Goal: Check status: Check status

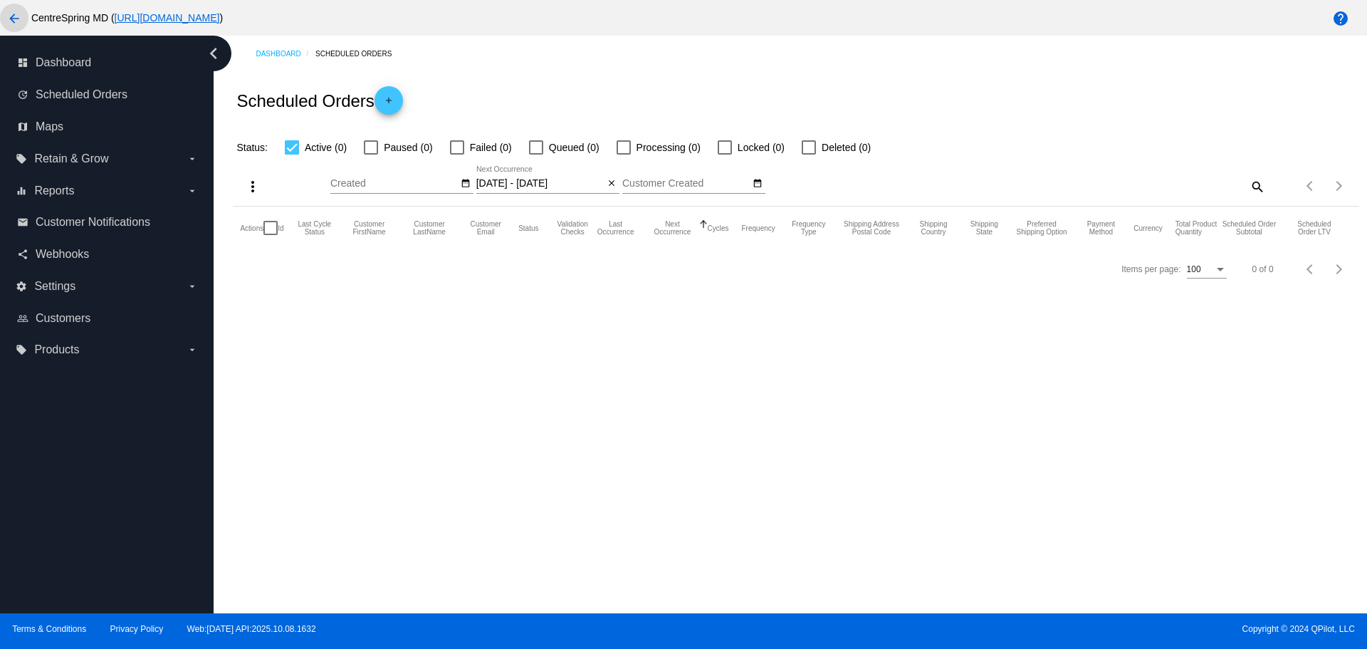
click at [9, 17] on mat-icon "arrow_back" at bounding box center [14, 18] width 17 height 17
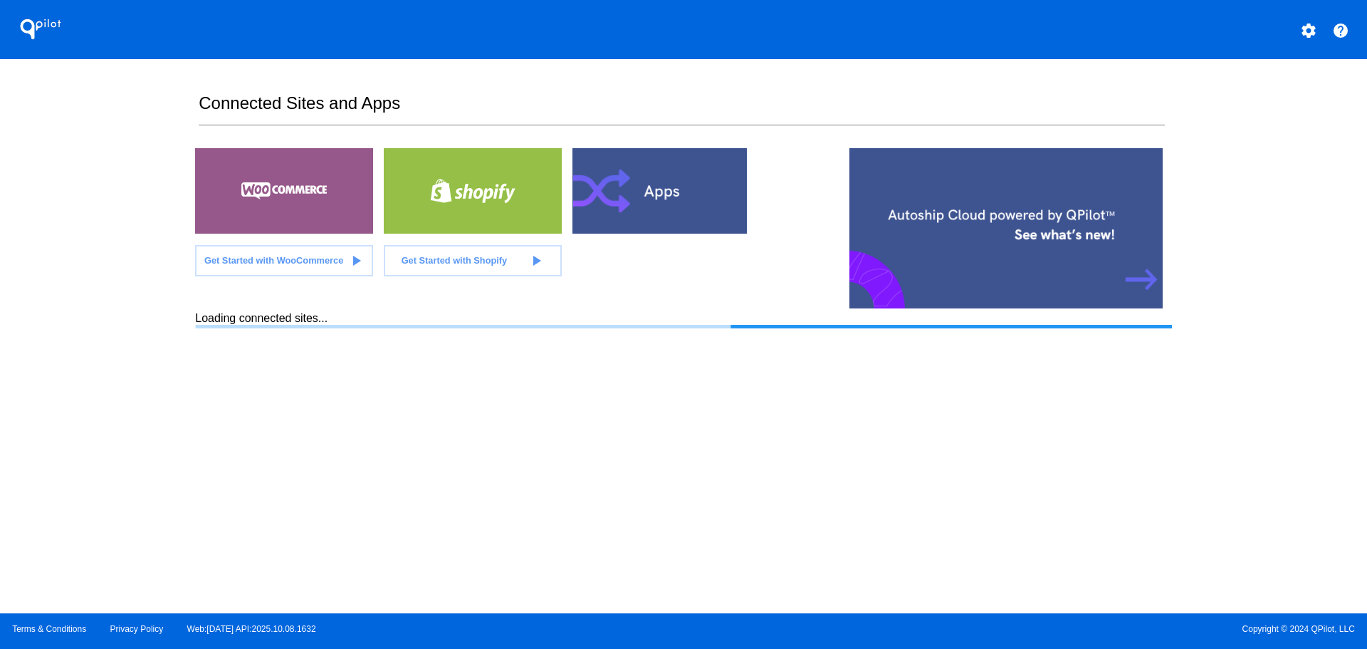
click at [127, 273] on div "QPilot settings help Connected Sites and Apps Get Started with WooCommerce play…" at bounding box center [683, 306] width 1367 height 613
click at [124, 272] on div "QPilot settings help Connected Sites and Apps Get Started with WooCommerce play…" at bounding box center [683, 306] width 1367 height 613
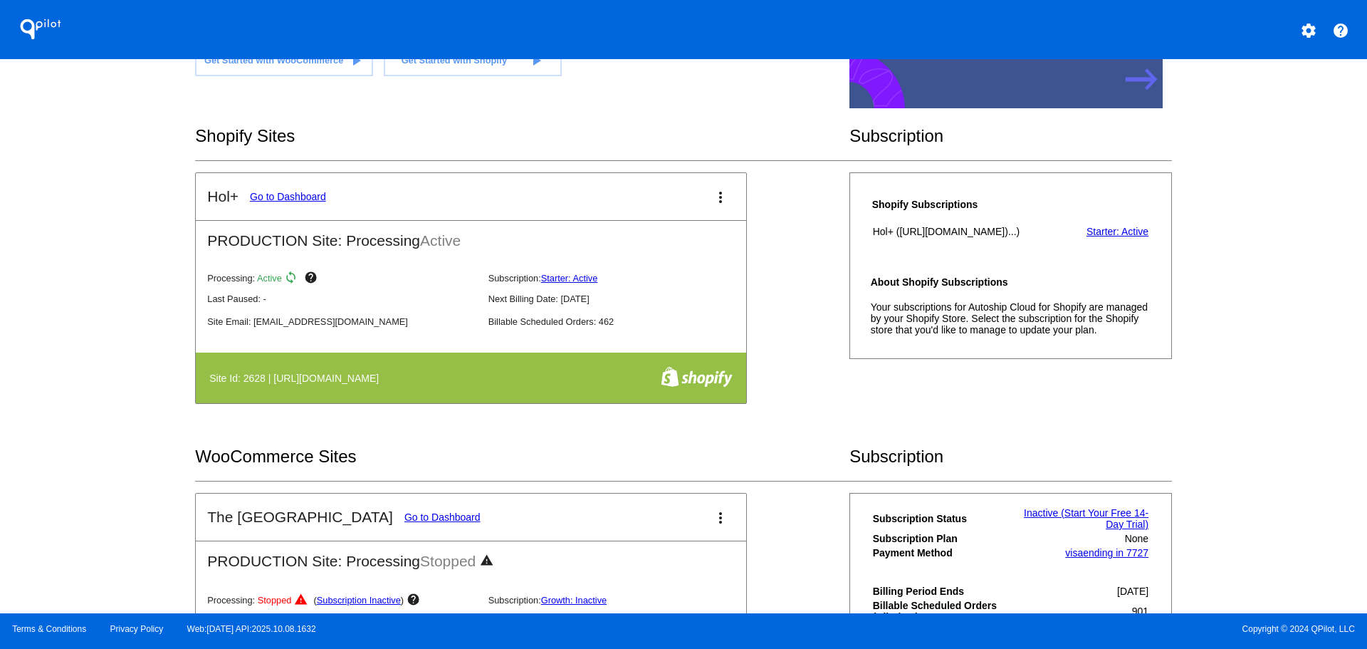
scroll to position [142, 0]
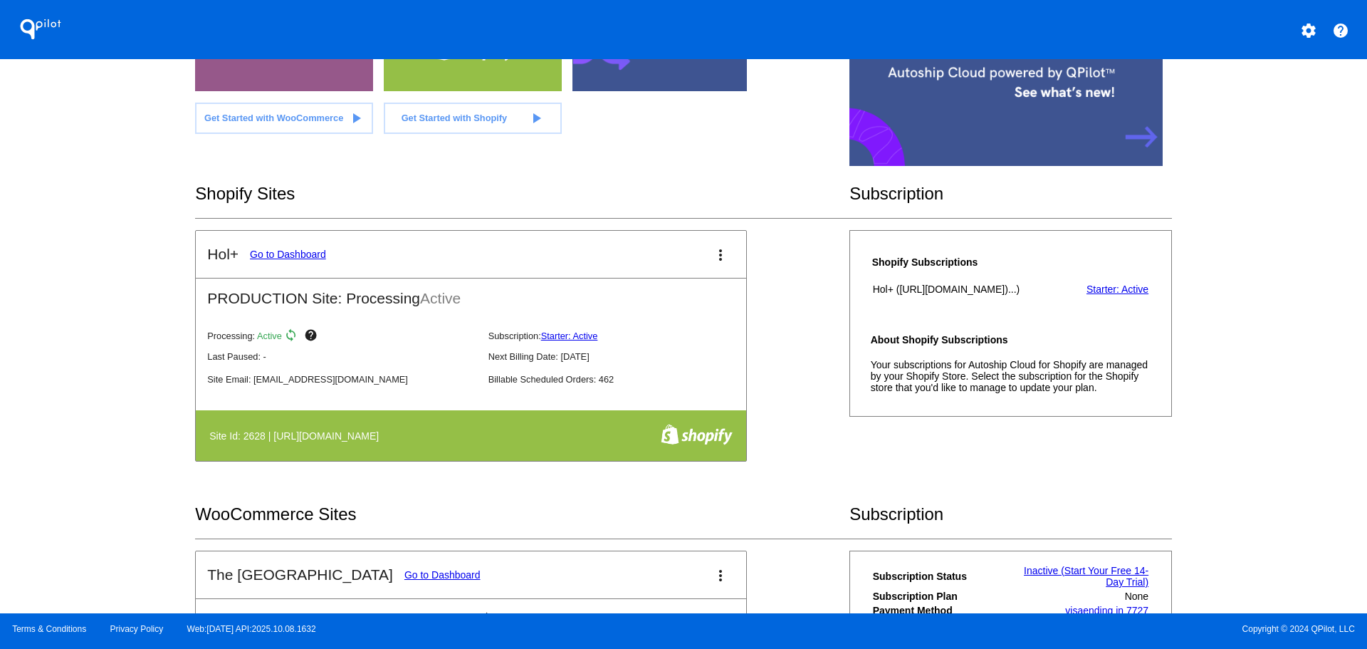
click at [288, 253] on link "Go to Dashboard" at bounding box center [288, 253] width 76 height 11
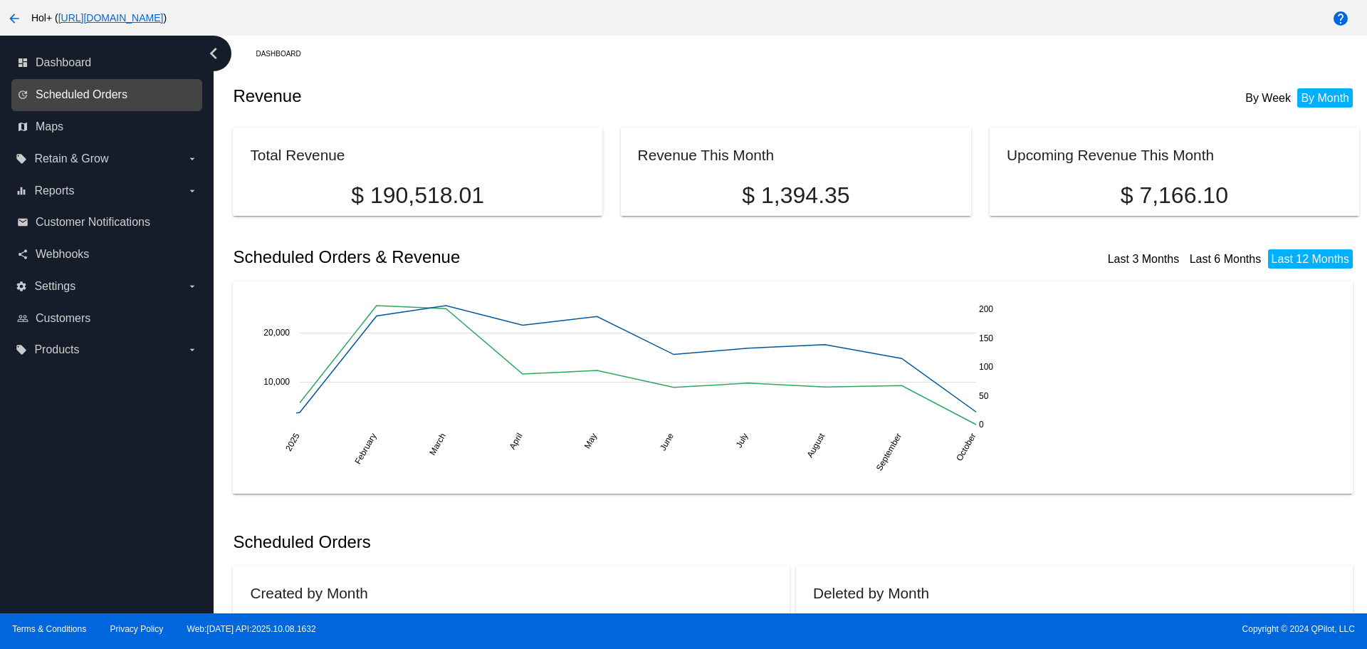
click at [102, 93] on span "Scheduled Orders" at bounding box center [82, 94] width 92 height 13
select select "9"
select select "2025"
select select "10"
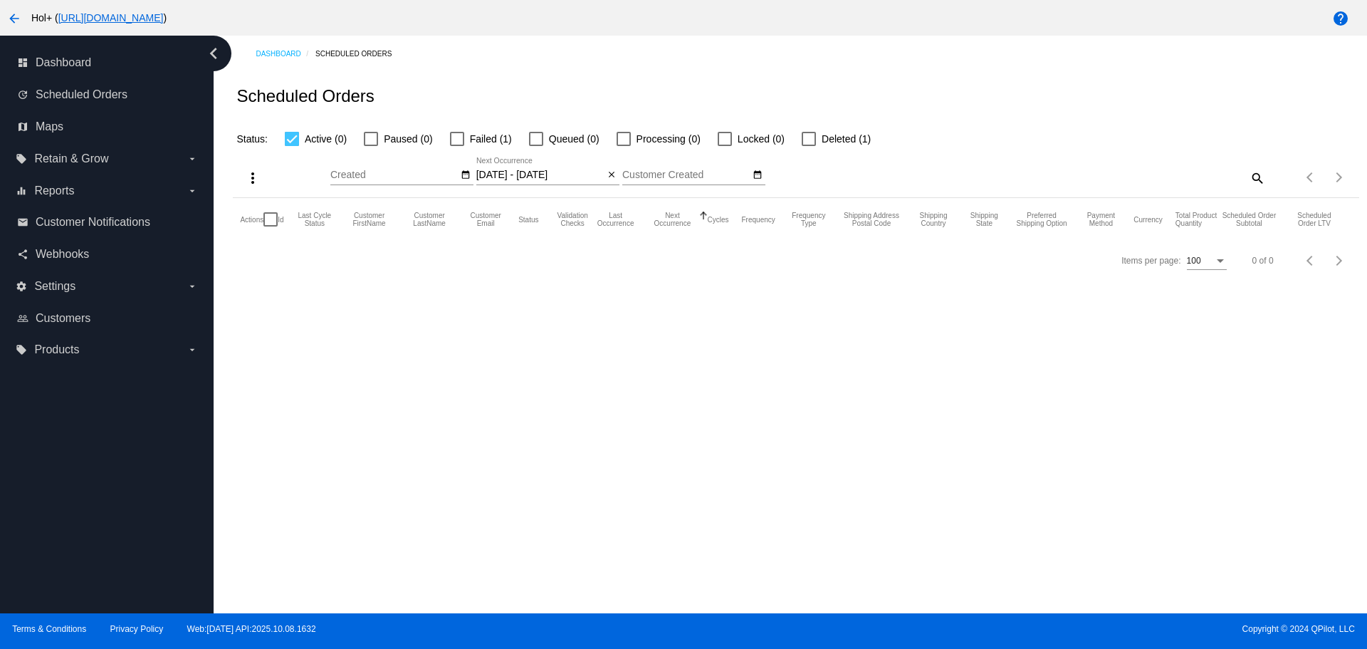
click at [545, 179] on input "[DATE] - [DATE]" at bounding box center [540, 174] width 128 height 11
select select "8"
select select "9"
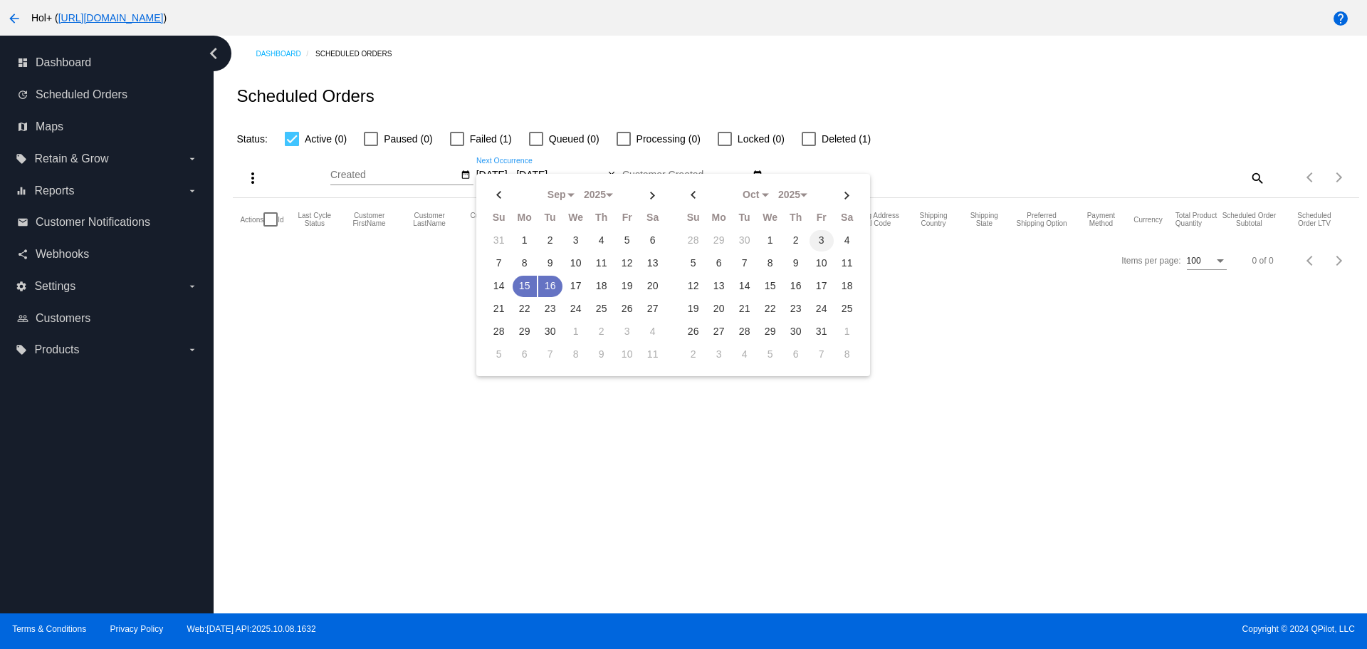
click at [817, 240] on td "3" at bounding box center [822, 240] width 24 height 21
click at [793, 263] on td "9" at bounding box center [796, 263] width 24 height 21
type input "[DATE] - [DATE]"
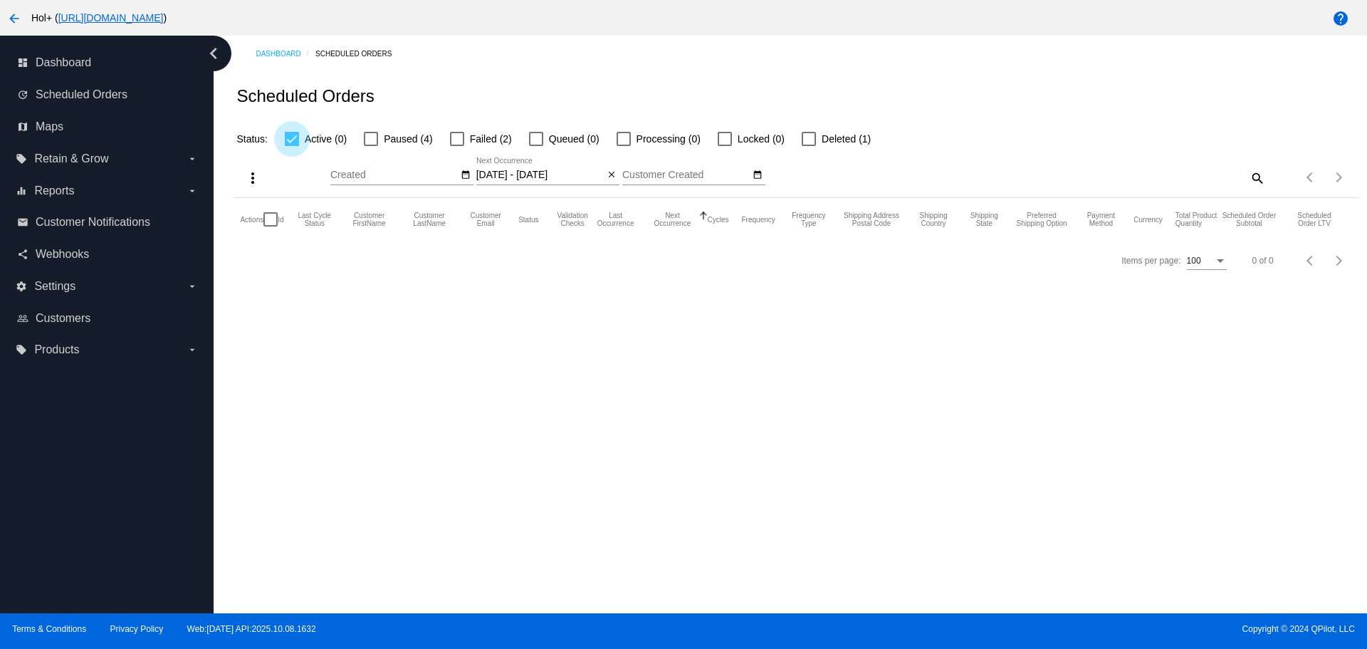
click at [313, 136] on span "Active (0)" at bounding box center [326, 138] width 42 height 17
click at [292, 146] on input "Active (0)" at bounding box center [291, 146] width 1 height 1
checkbox input "false"
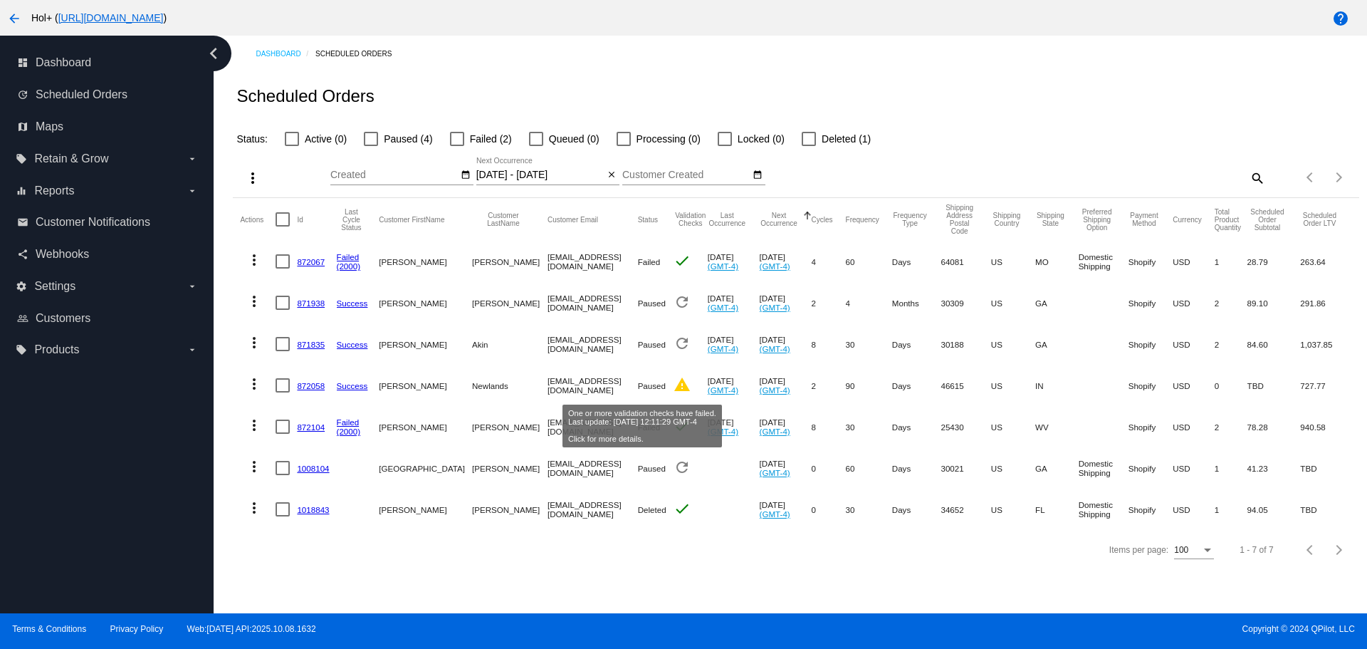
click at [674, 388] on mat-icon "warning" at bounding box center [682, 384] width 17 height 17
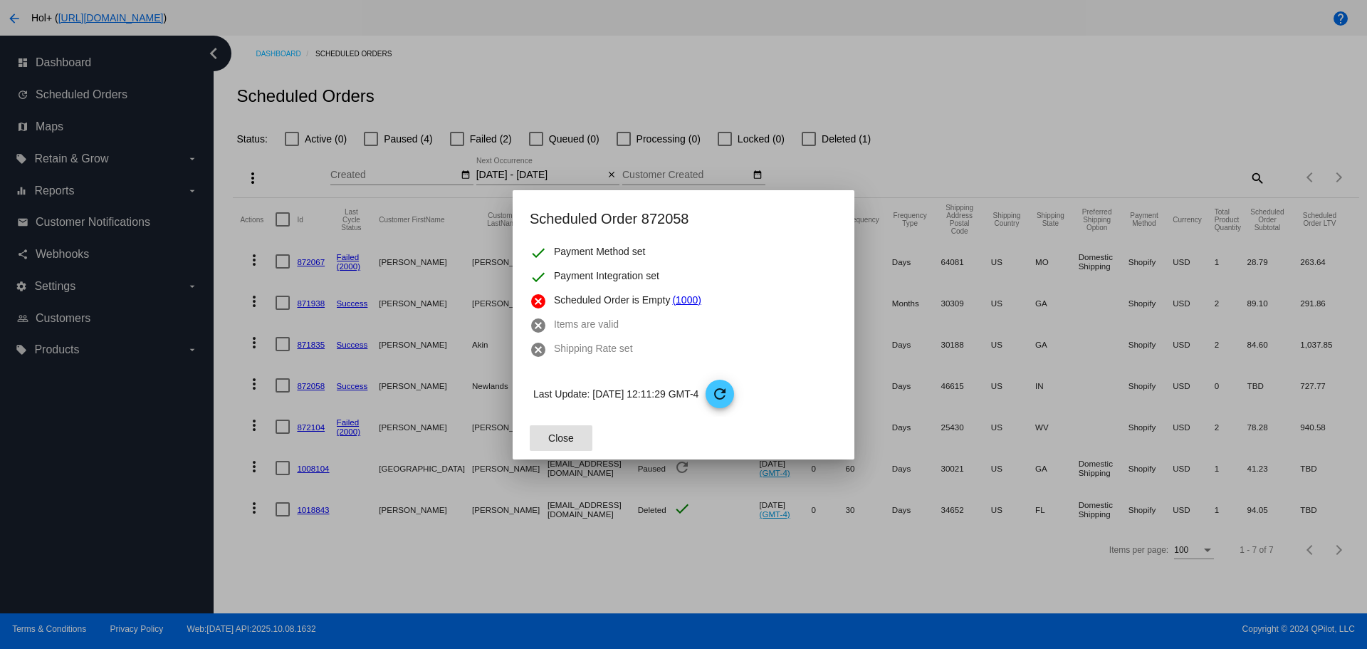
click at [573, 438] on span "Close" at bounding box center [561, 437] width 26 height 11
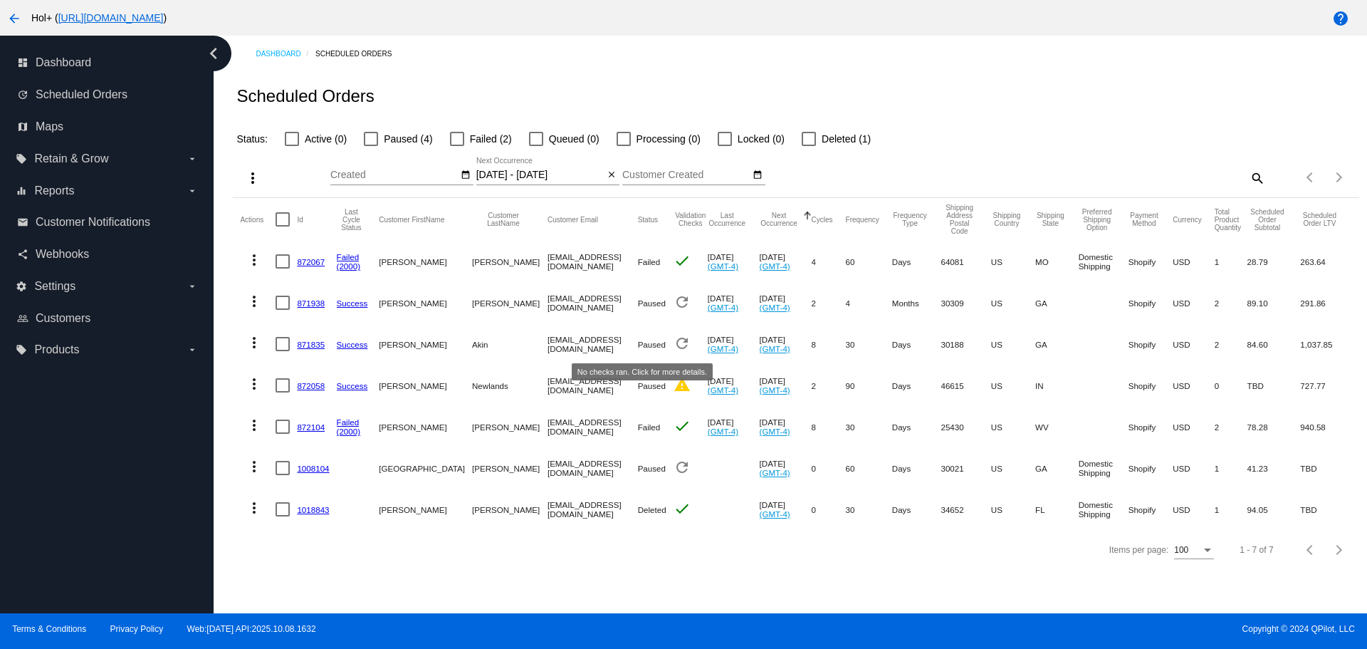
click at [674, 343] on mat-icon "refresh" at bounding box center [682, 343] width 17 height 17
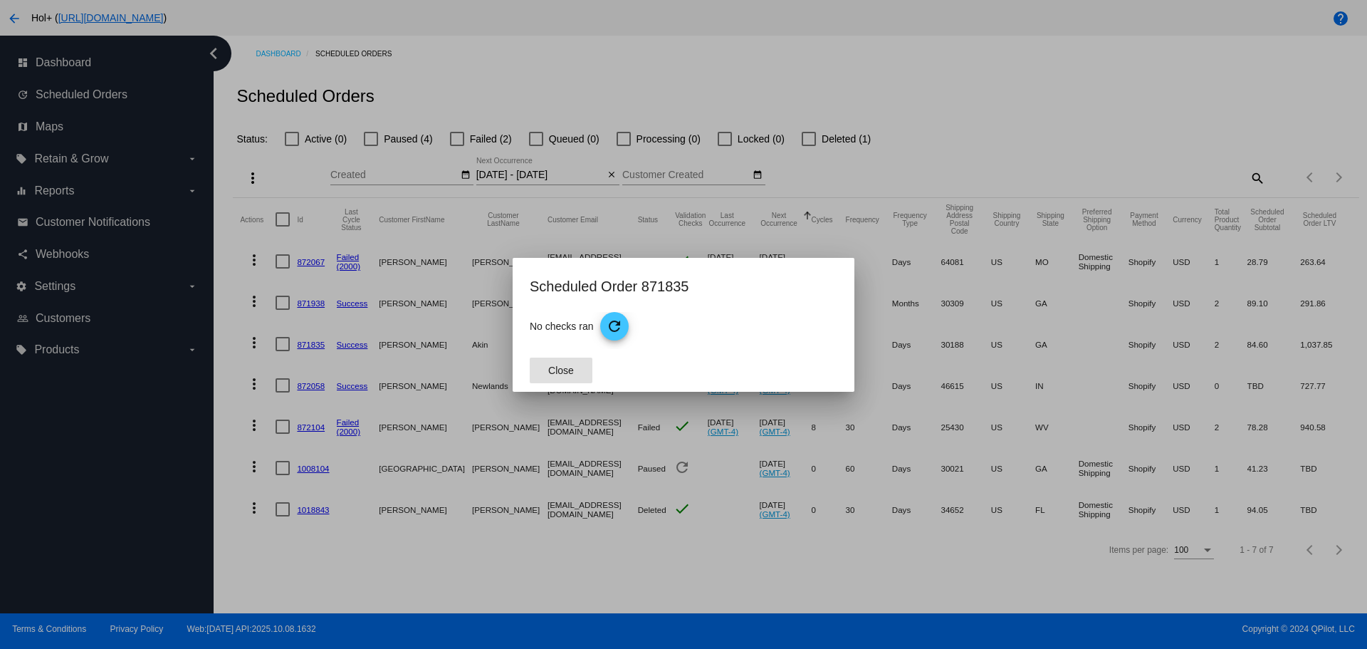
click at [623, 325] on mat-icon "refresh" at bounding box center [614, 326] width 17 height 17
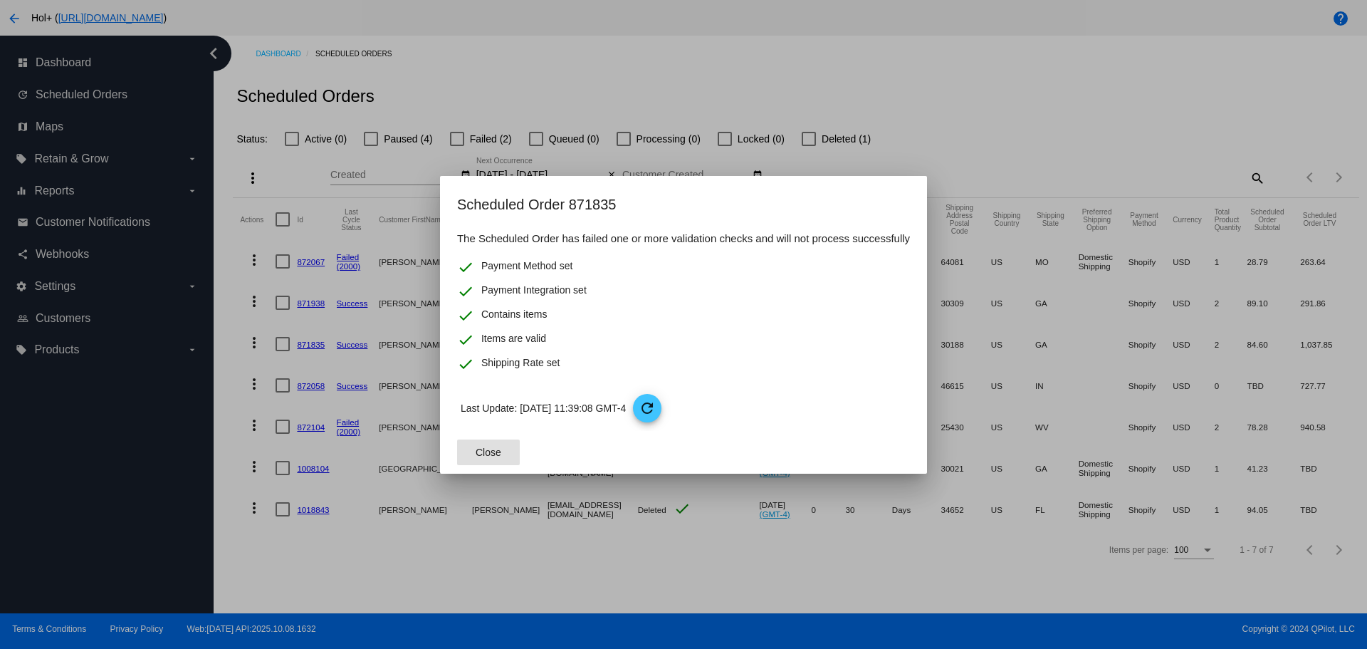
click at [492, 452] on span "Close" at bounding box center [489, 451] width 26 height 11
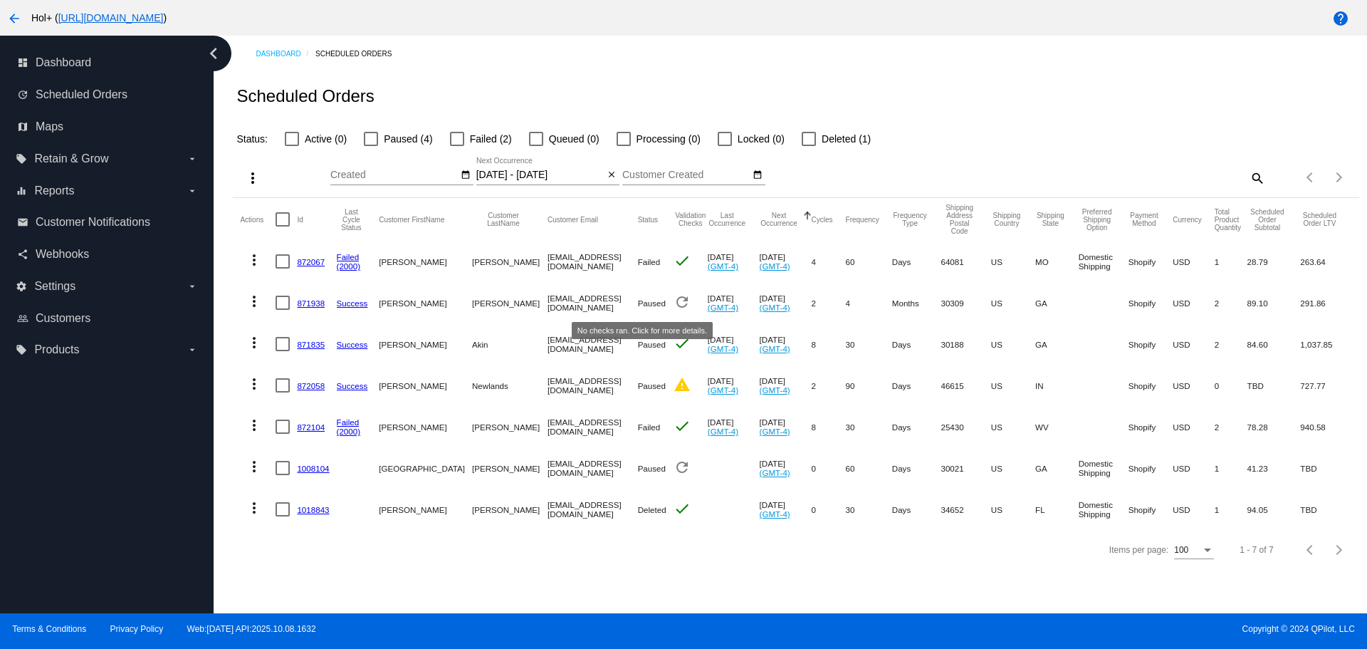
click at [674, 306] on mat-icon "refresh" at bounding box center [682, 301] width 17 height 17
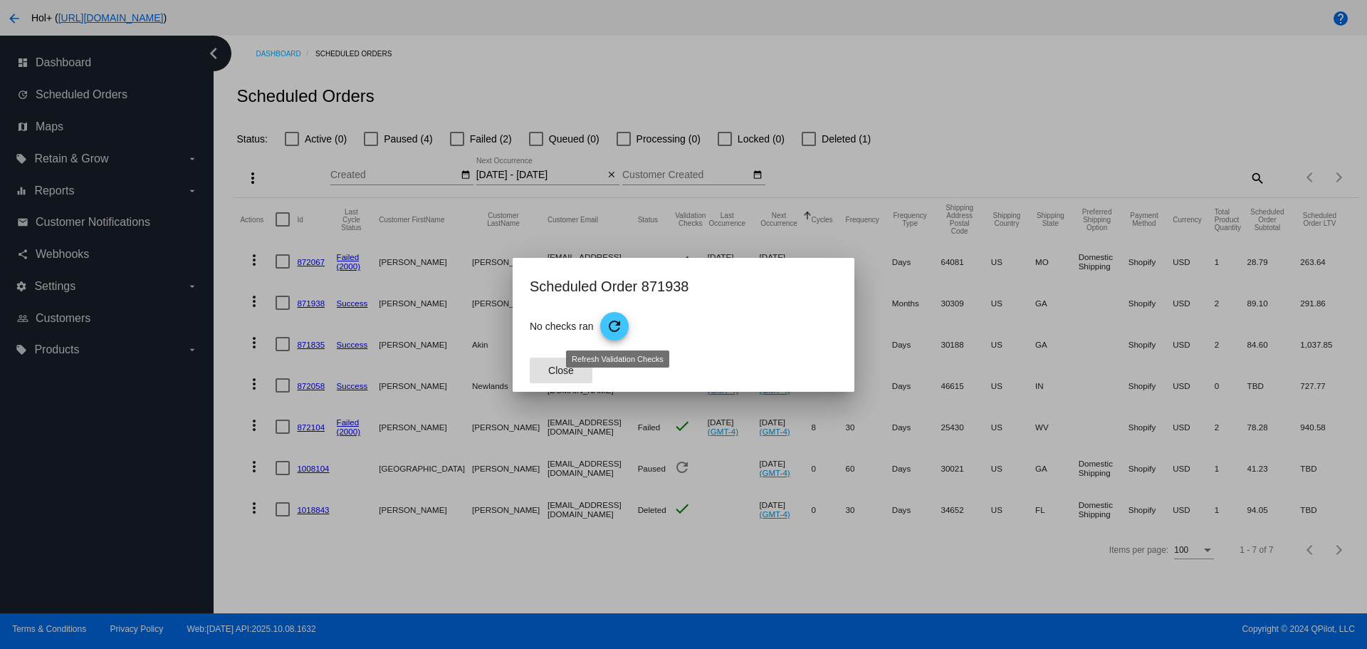
click at [613, 325] on mat-icon "refresh" at bounding box center [614, 326] width 17 height 17
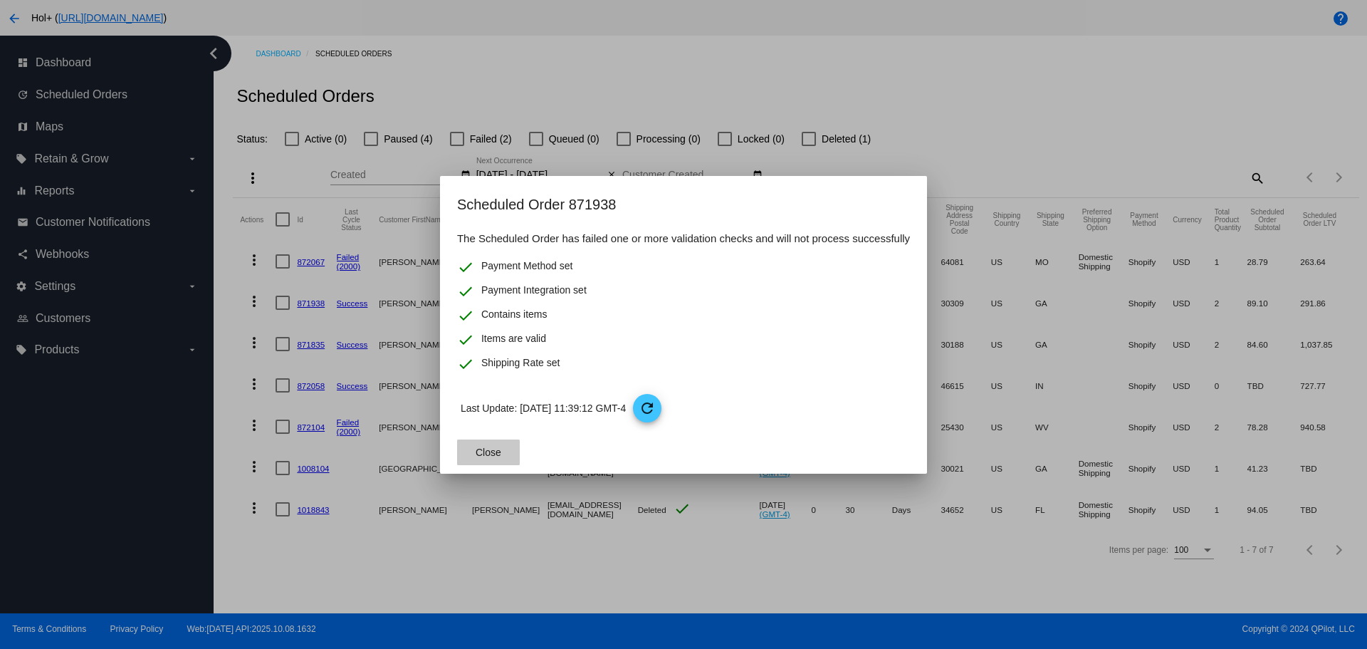
click at [477, 454] on span "Close" at bounding box center [489, 451] width 26 height 11
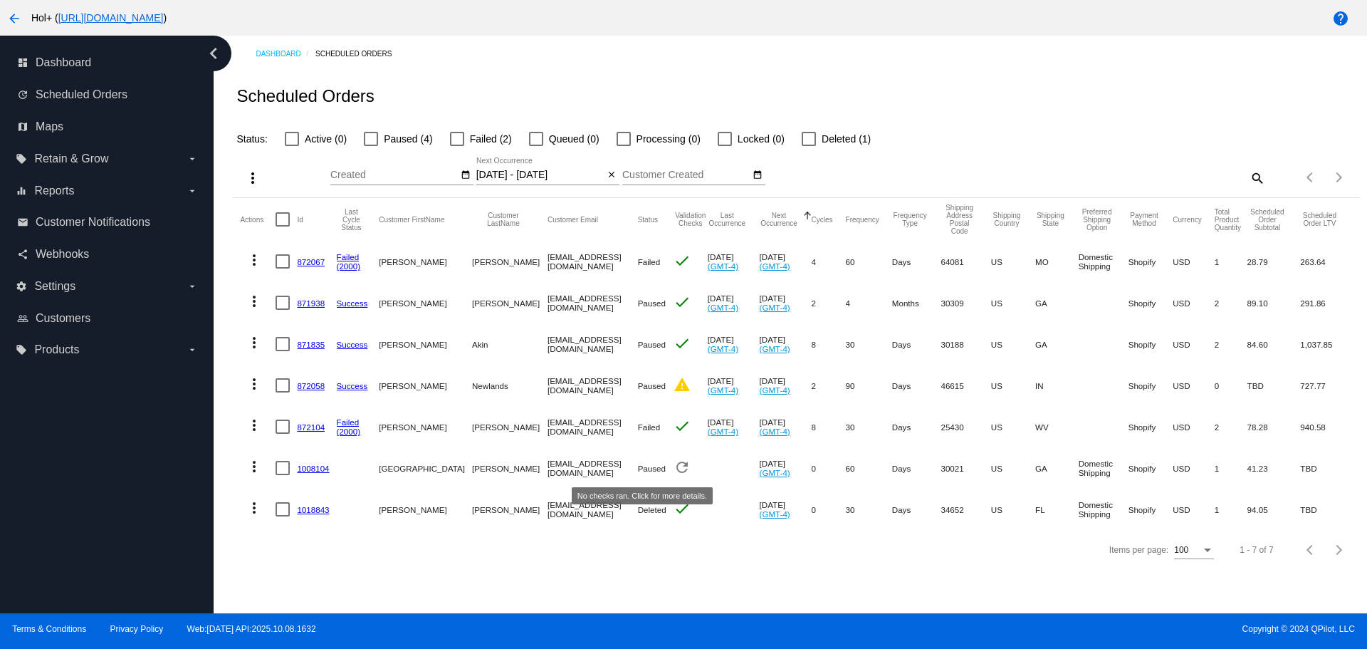
click at [674, 464] on mat-icon "refresh" at bounding box center [682, 467] width 17 height 17
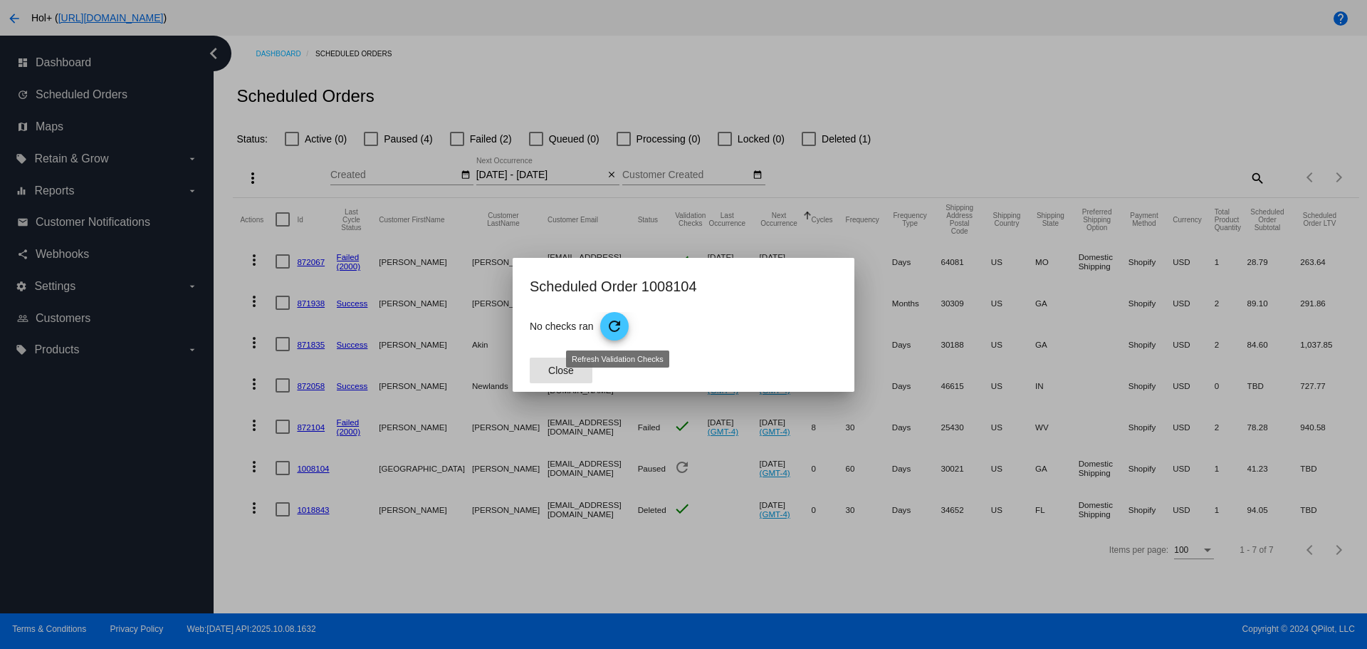
click at [612, 330] on mat-icon "refresh" at bounding box center [614, 326] width 17 height 17
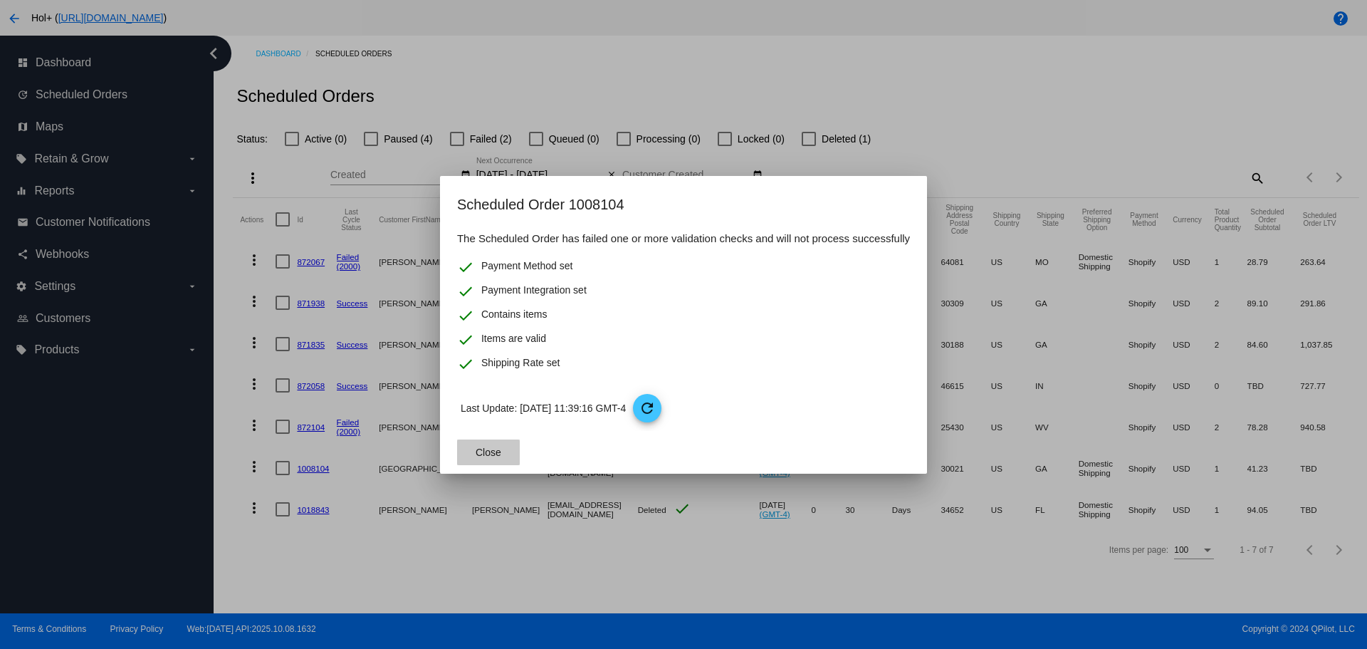
drag, startPoint x: 487, startPoint y: 451, endPoint x: 484, endPoint y: 458, distance: 7.7
click at [487, 451] on span "Close" at bounding box center [489, 451] width 26 height 11
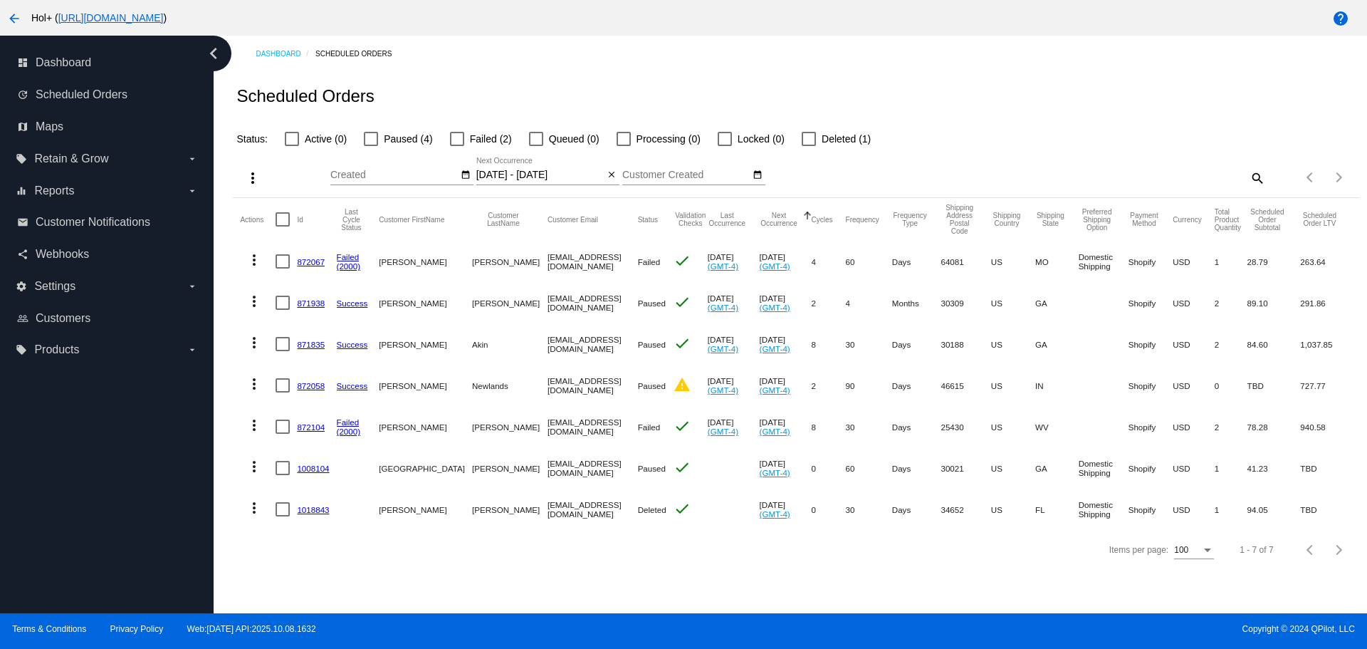
click at [393, 140] on span "Paused (4)" at bounding box center [408, 138] width 48 height 17
click at [371, 146] on input "Paused (4)" at bounding box center [370, 146] width 1 height 1
checkbox input "true"
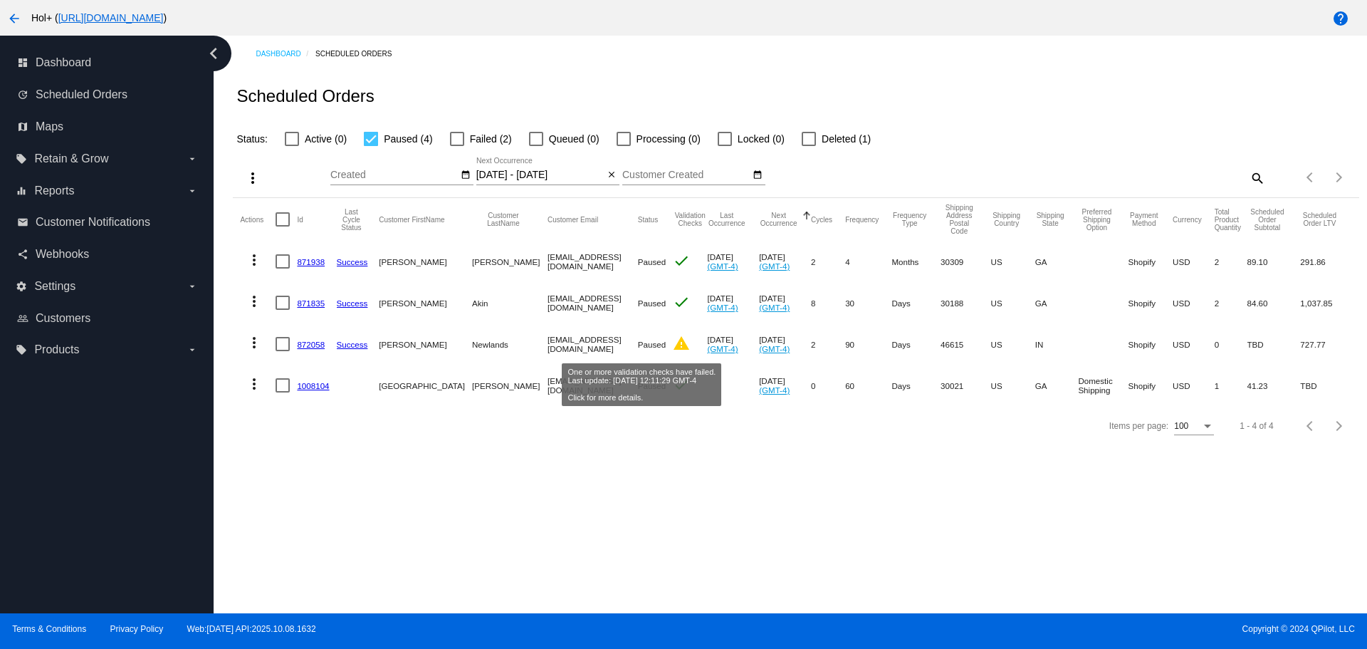
click at [673, 351] on mat-icon "warning" at bounding box center [681, 343] width 17 height 17
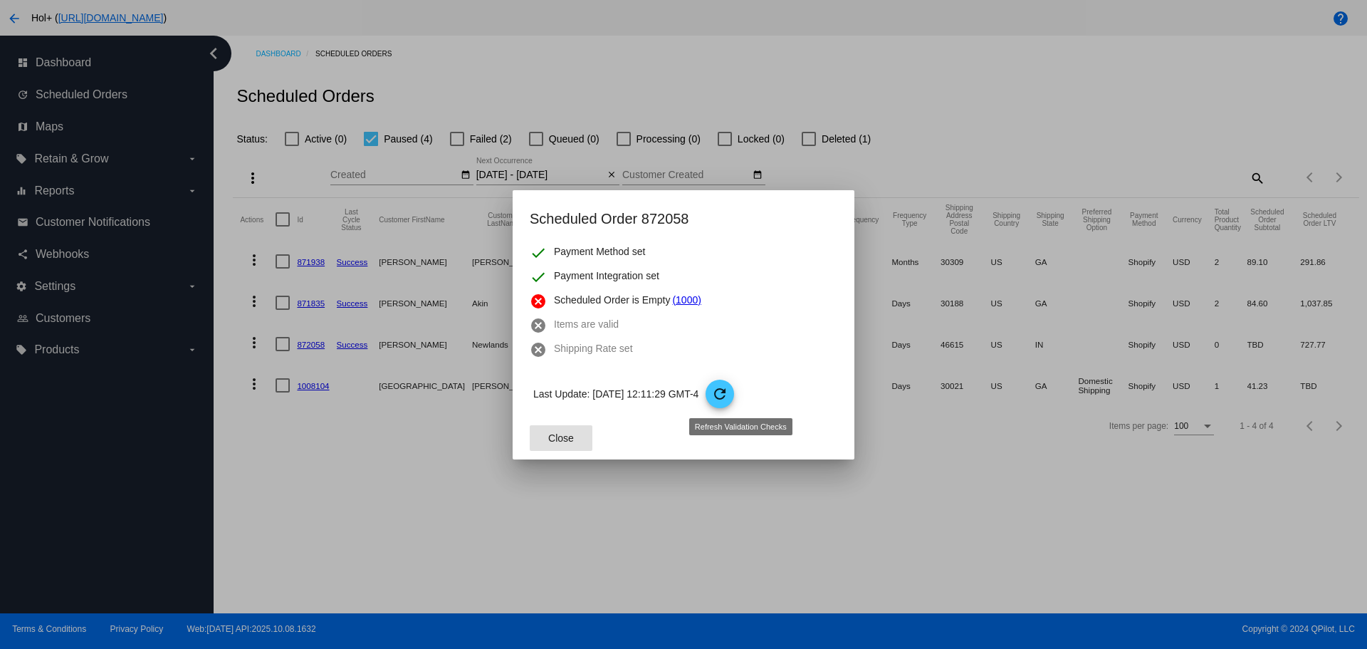
click at [391, 474] on div at bounding box center [683, 324] width 1367 height 649
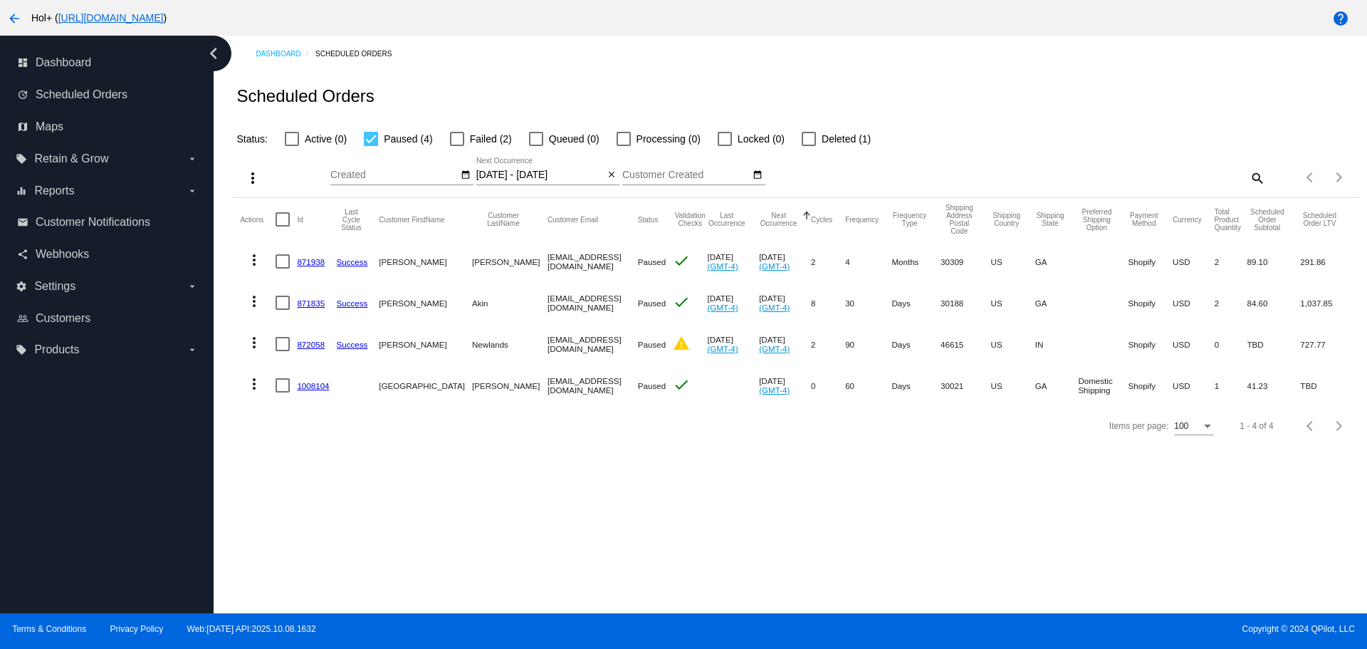
click at [452, 136] on div at bounding box center [457, 139] width 14 height 14
click at [456, 146] on input "Failed (2)" at bounding box center [456, 146] width 1 height 1
checkbox input "true"
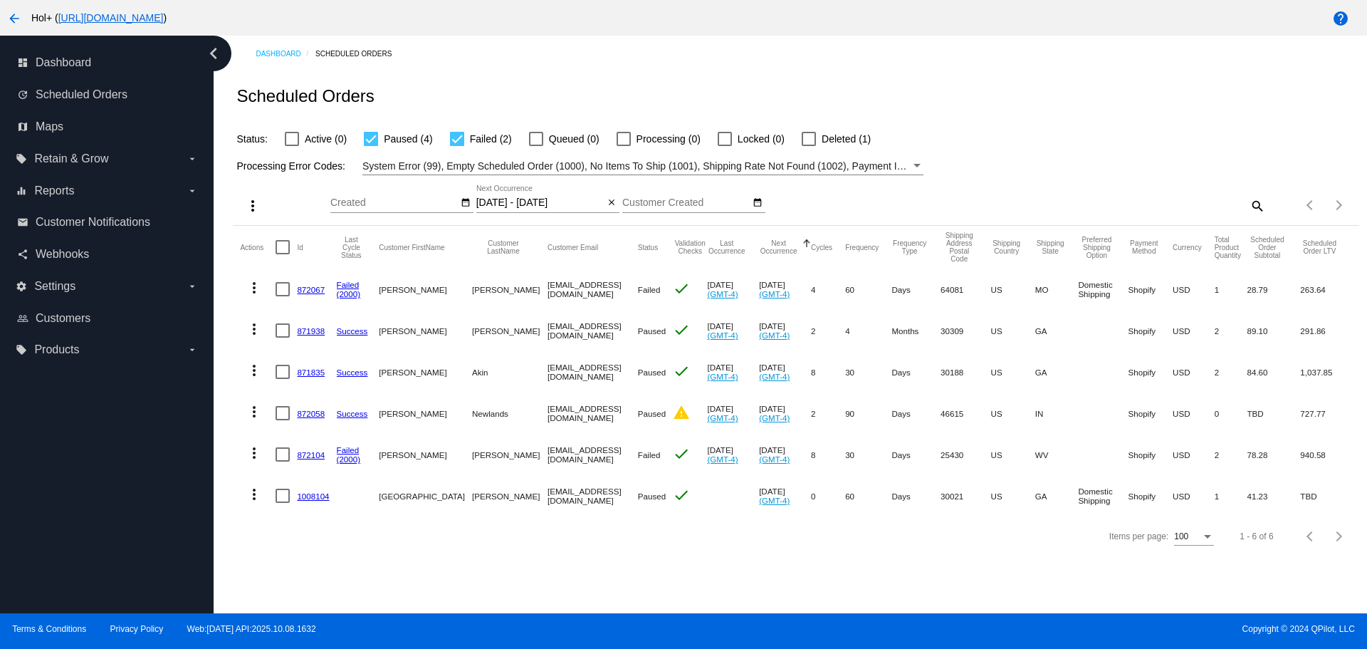
click at [810, 139] on div at bounding box center [809, 139] width 14 height 14
click at [809, 146] on input "Deleted (1)" at bounding box center [808, 146] width 1 height 1
checkbox input "true"
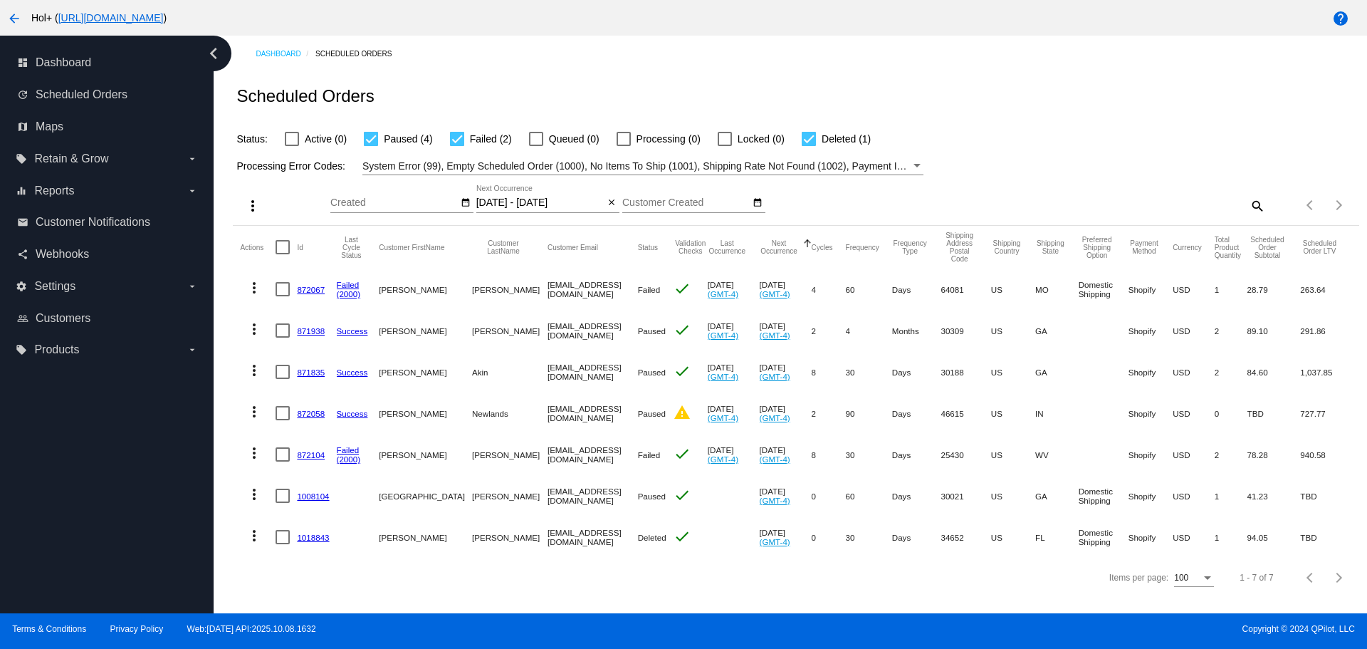
click at [315, 291] on link "872067" at bounding box center [311, 289] width 28 height 9
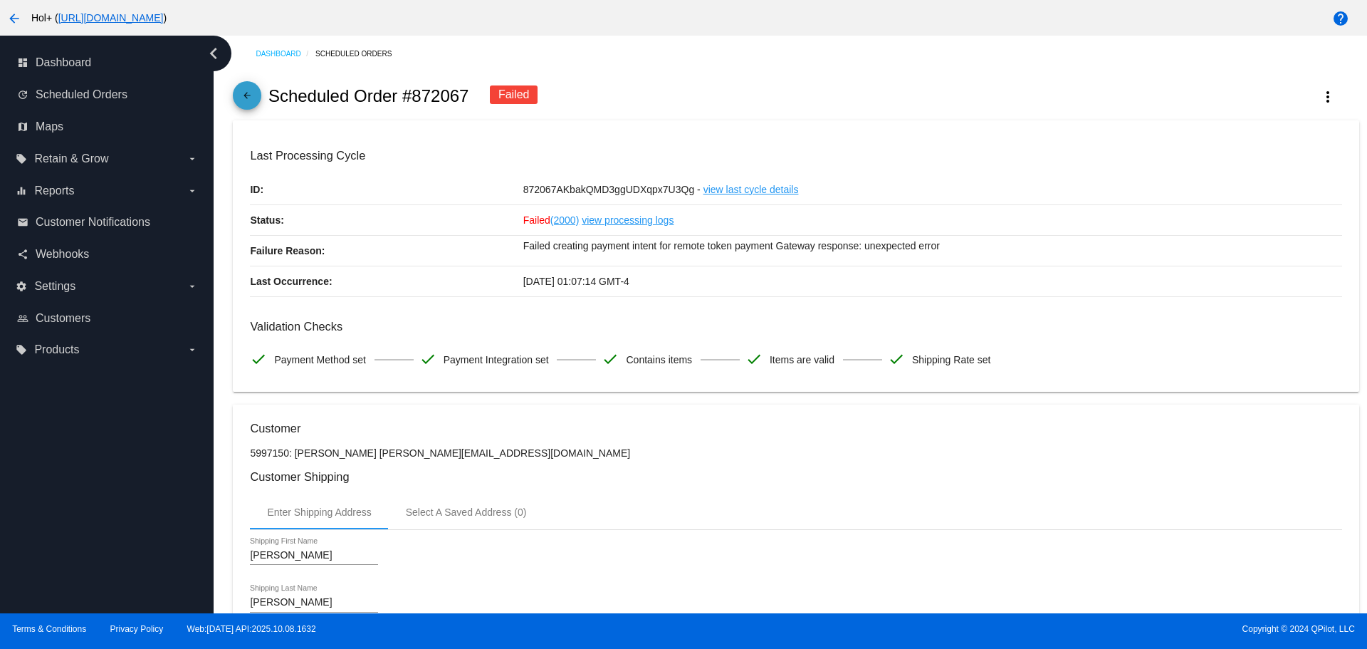
click at [252, 97] on mat-icon "arrow_back" at bounding box center [247, 98] width 17 height 17
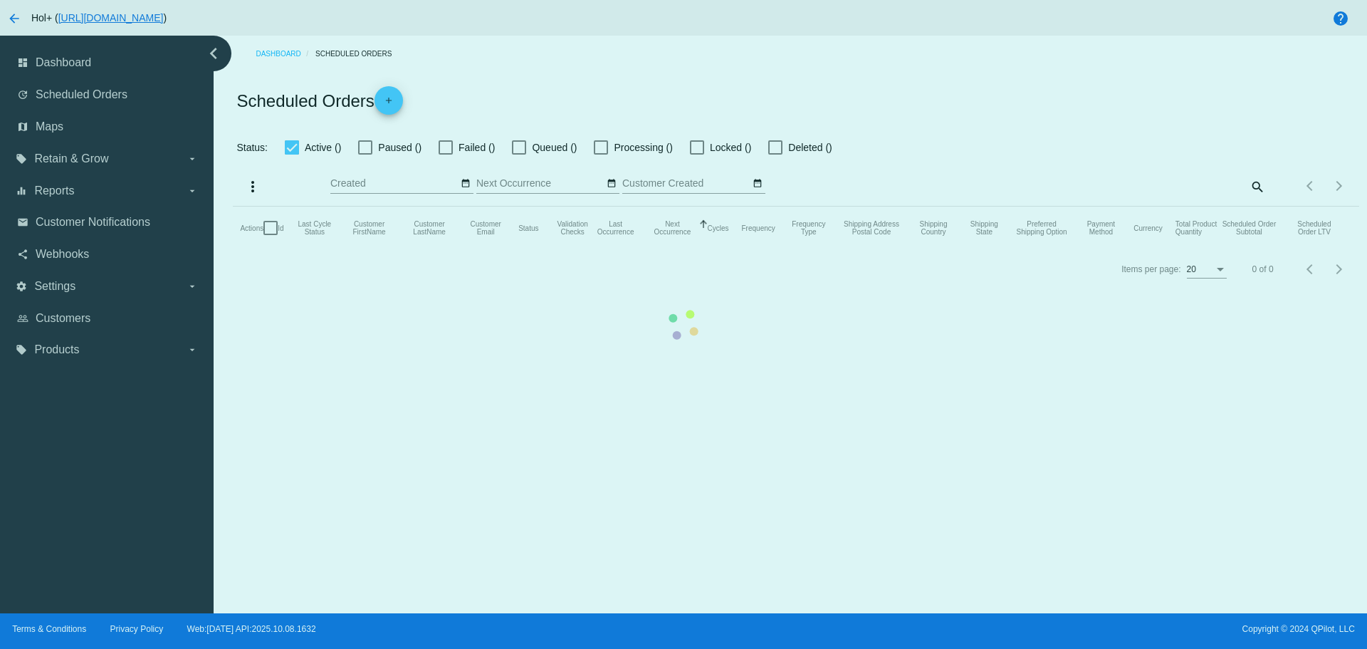
checkbox input "false"
checkbox input "true"
type input "[DATE] - [DATE]"
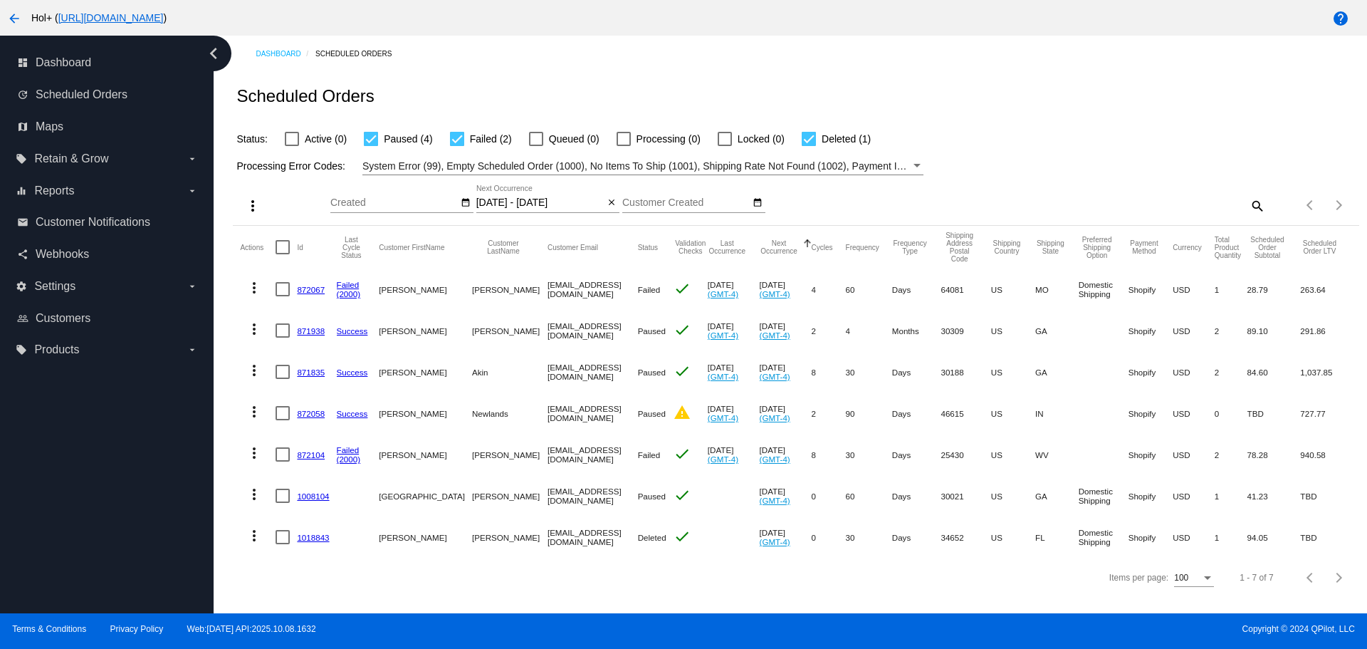
click at [305, 333] on link "871938" at bounding box center [311, 330] width 28 height 9
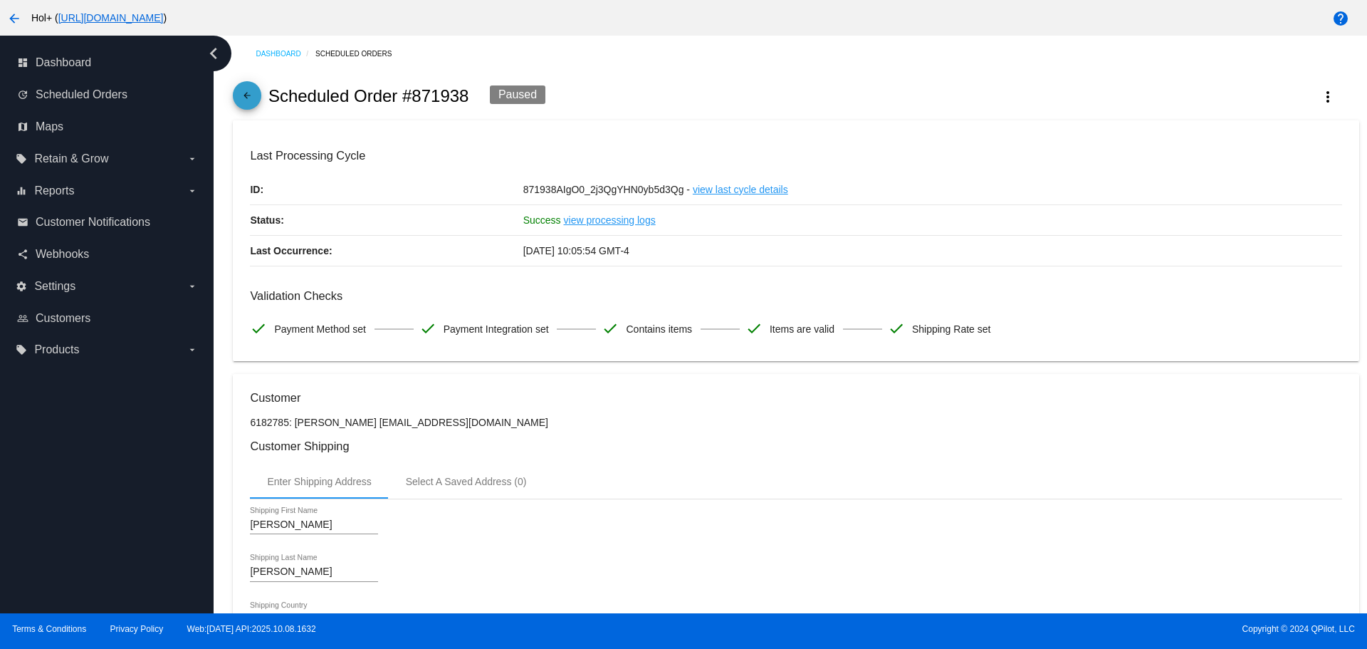
click at [251, 103] on mat-icon "arrow_back" at bounding box center [247, 98] width 17 height 17
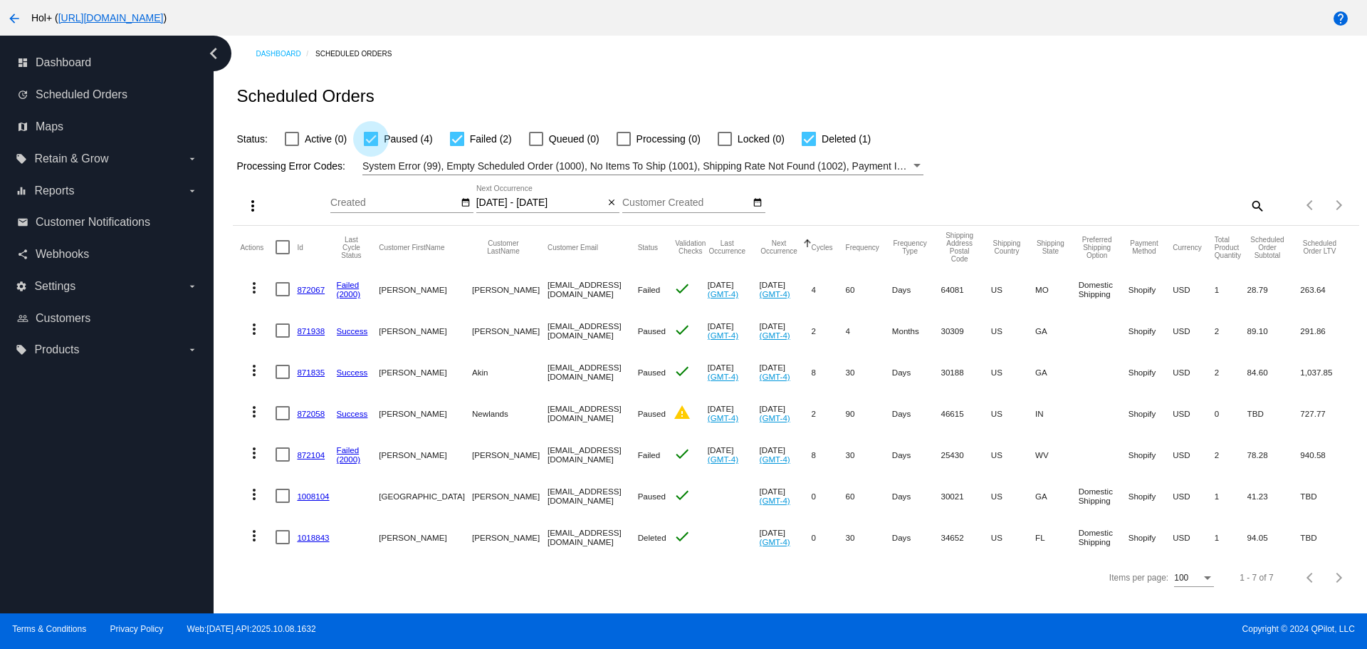
click at [377, 142] on div at bounding box center [371, 139] width 14 height 14
click at [371, 146] on input "Paused (4)" at bounding box center [370, 146] width 1 height 1
checkbox input "false"
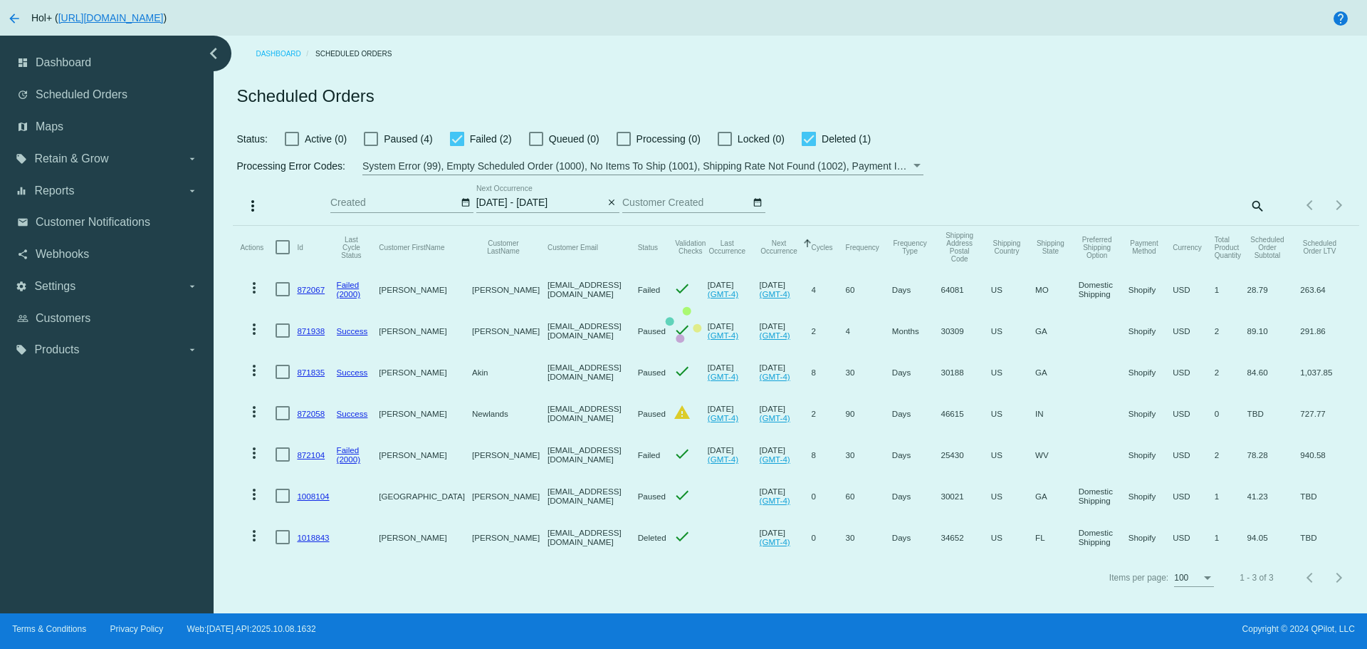
click at [614, 226] on mat-table "Actions Id Last Cycle Status Customer FirstName Customer LastName Customer Emai…" at bounding box center [796, 392] width 1126 height 332
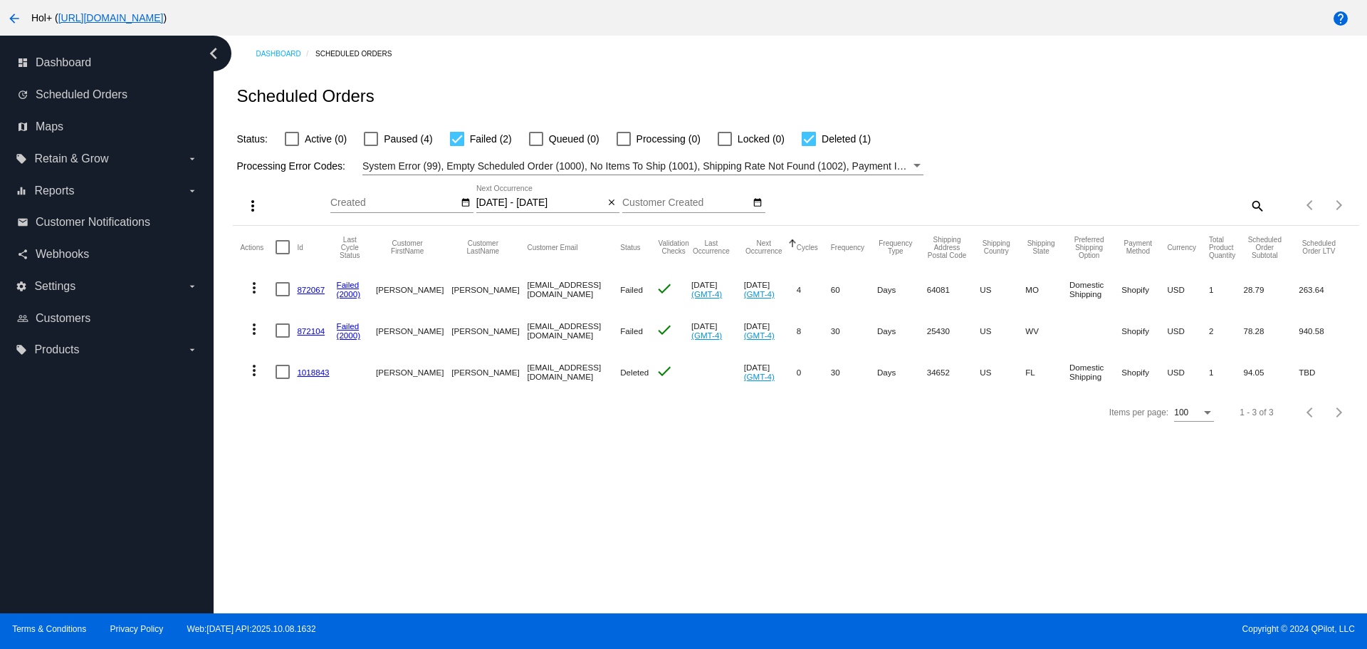
click at [311, 373] on link "1018843" at bounding box center [313, 371] width 32 height 9
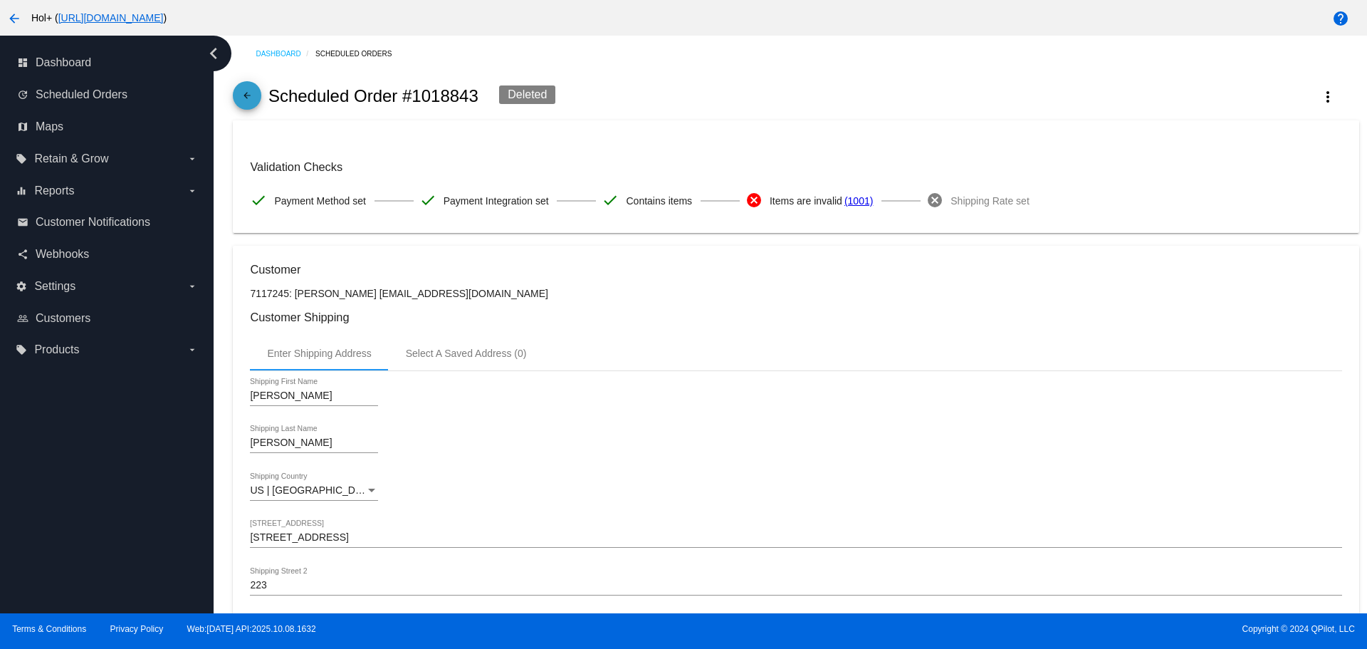
click at [252, 95] on mat-icon "arrow_back" at bounding box center [247, 98] width 17 height 17
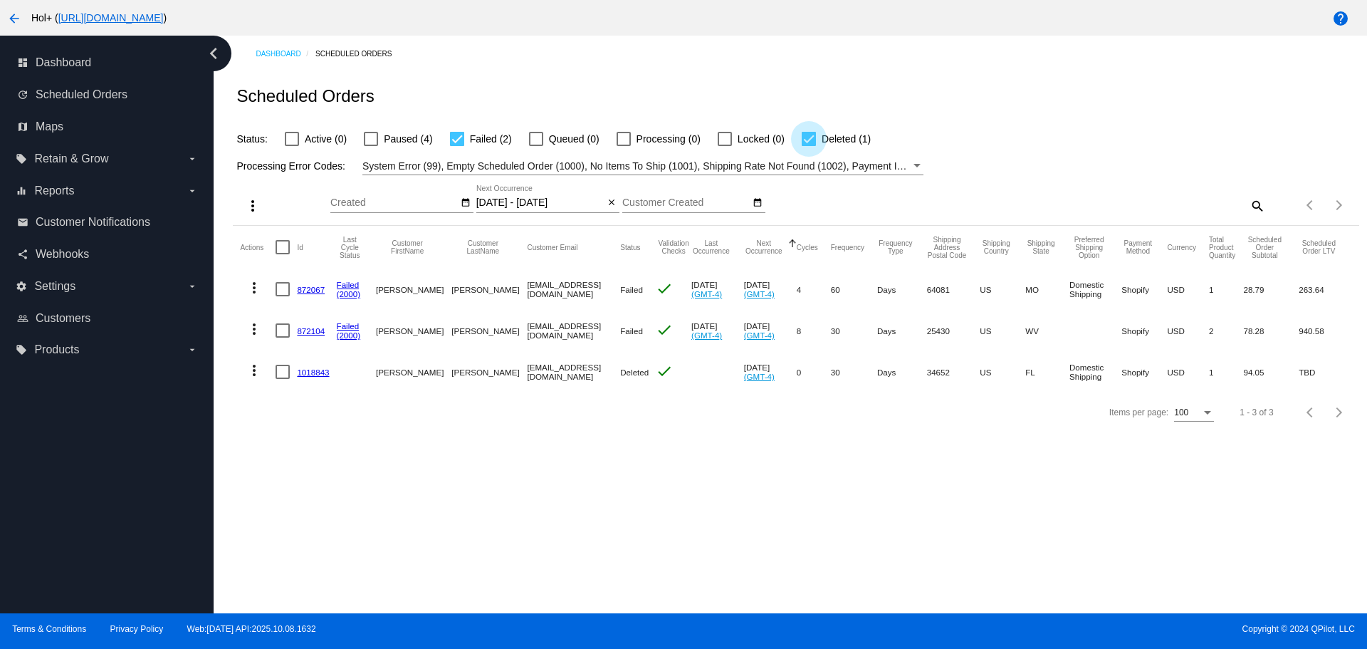
click at [810, 140] on div at bounding box center [809, 139] width 14 height 14
click at [809, 146] on input "Deleted (1)" at bounding box center [808, 146] width 1 height 1
checkbox input "false"
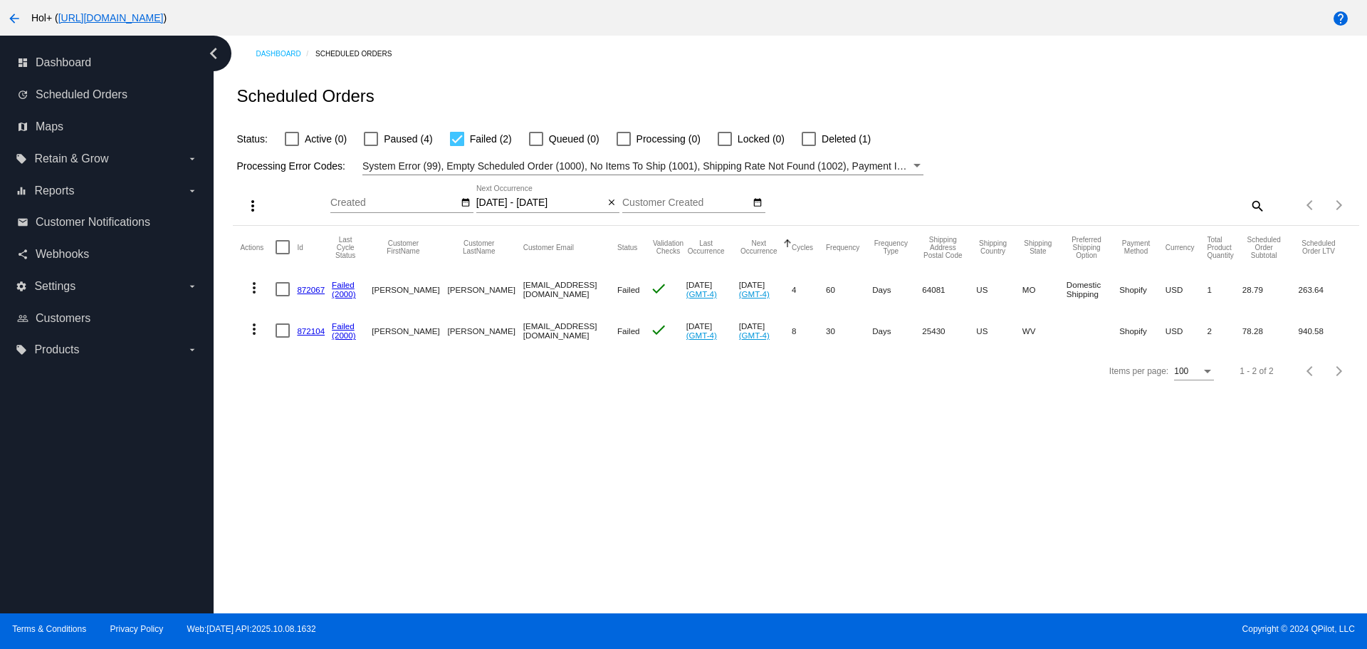
click at [310, 332] on link "872104" at bounding box center [311, 330] width 28 height 9
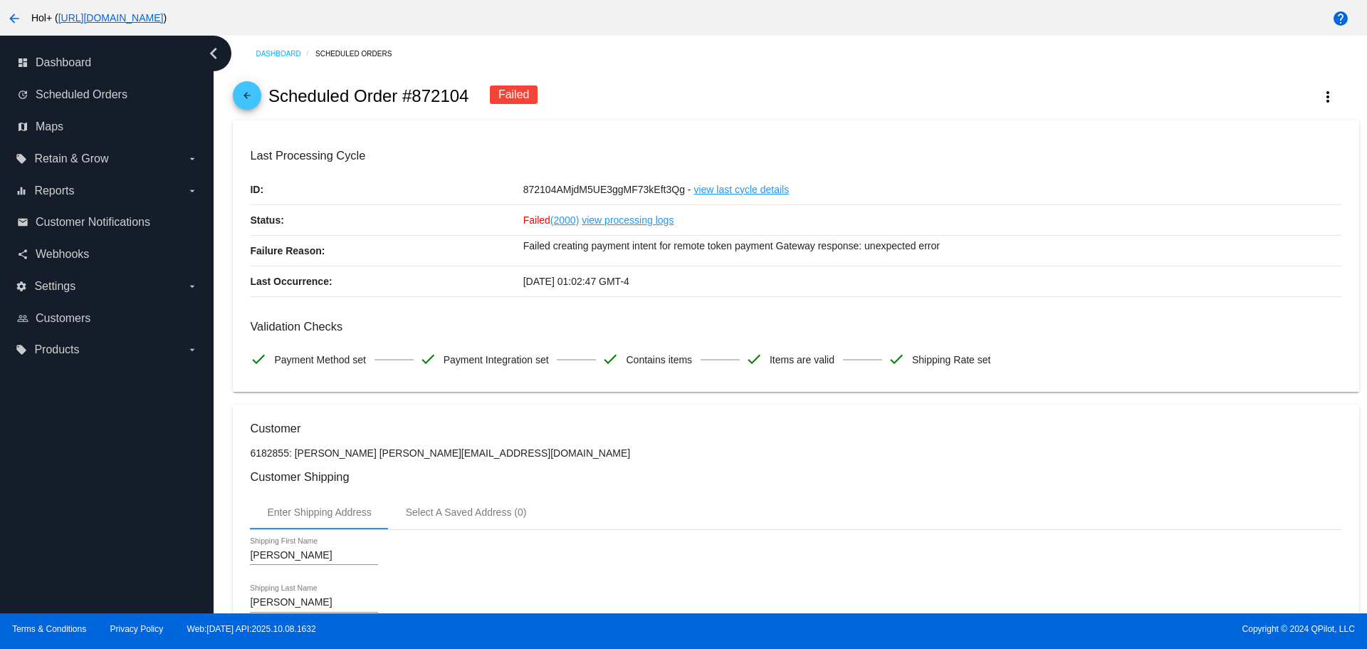
click at [253, 106] on mat-icon "arrow_back" at bounding box center [247, 98] width 17 height 17
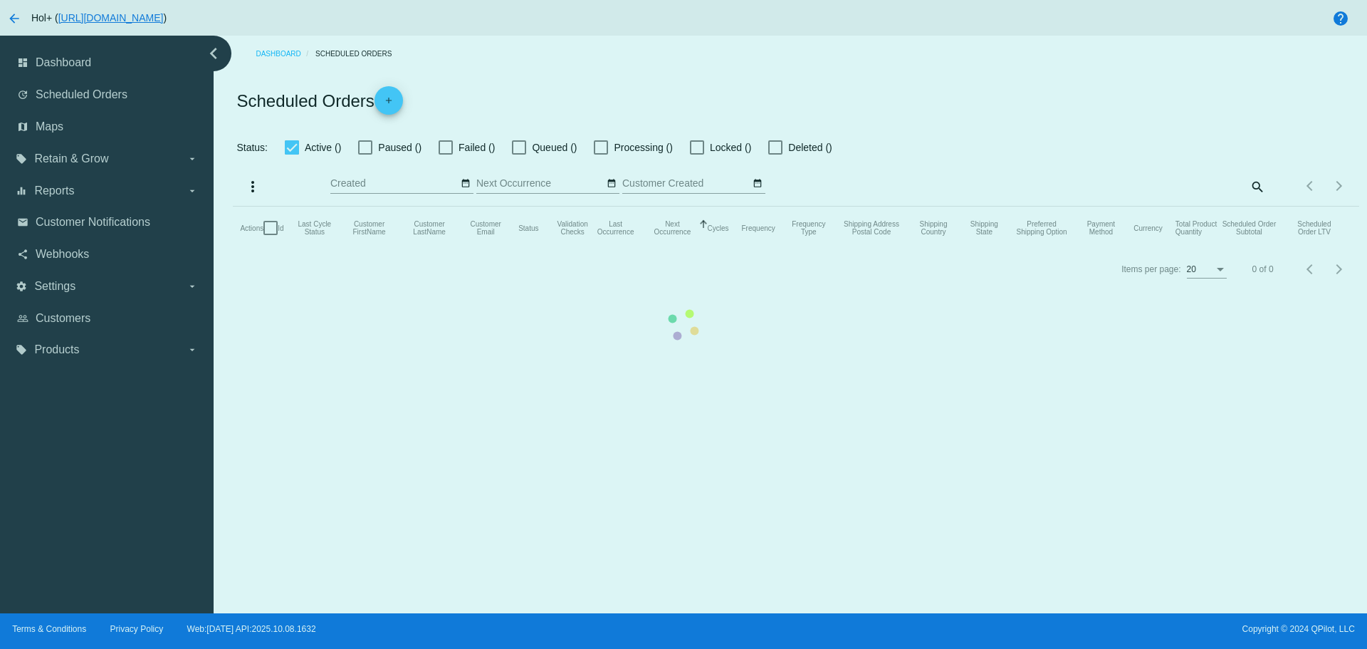
checkbox input "false"
checkbox input "true"
type input "[DATE] - [DATE]"
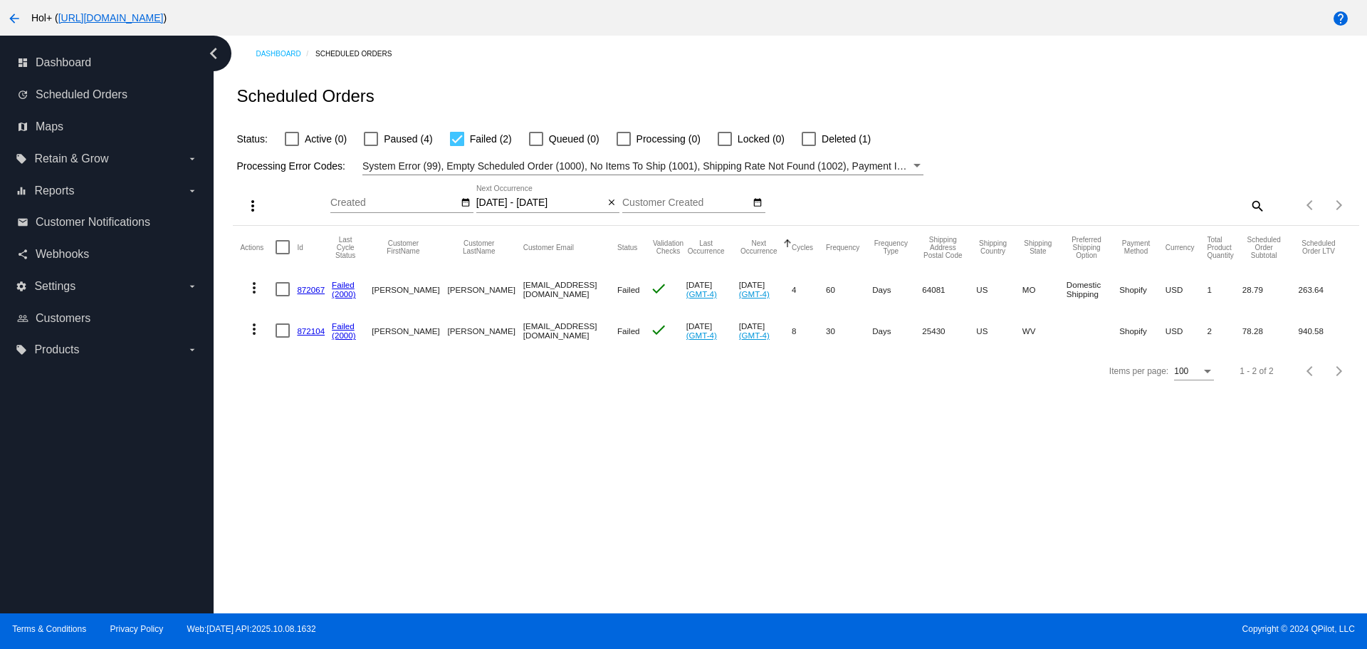
click at [302, 289] on link "872067" at bounding box center [311, 289] width 28 height 9
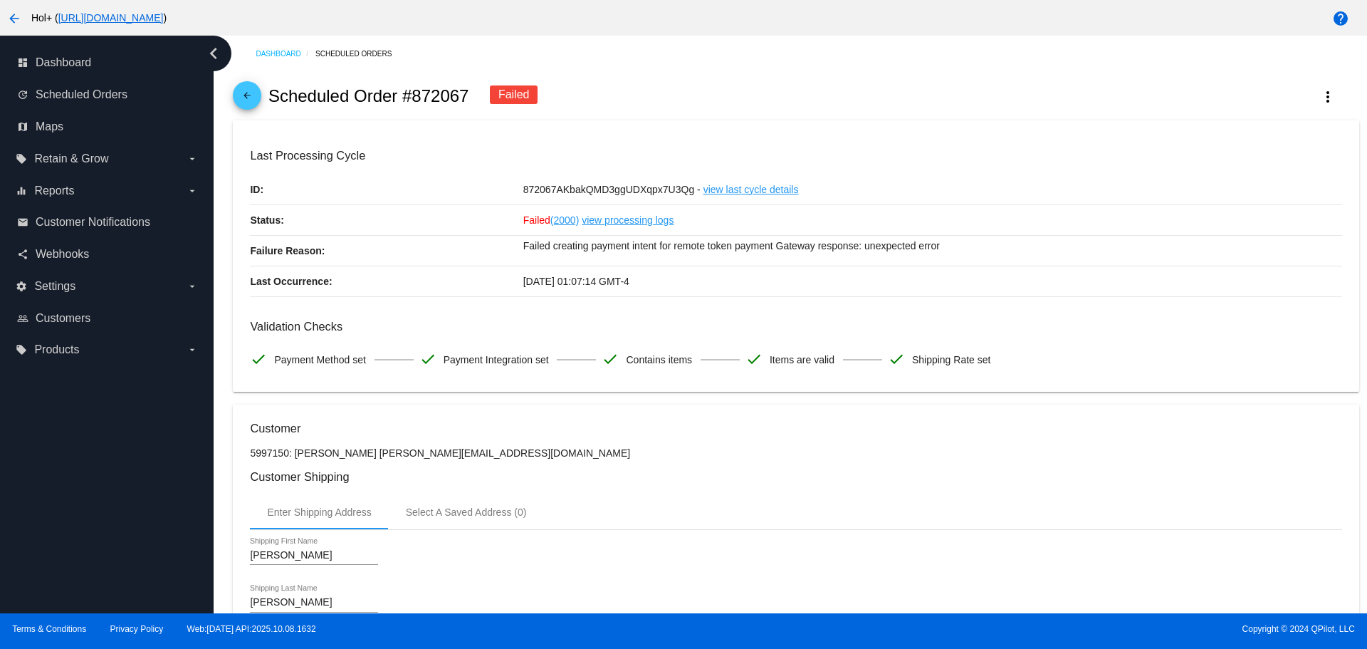
click at [616, 225] on link "view processing logs" at bounding box center [628, 220] width 92 height 30
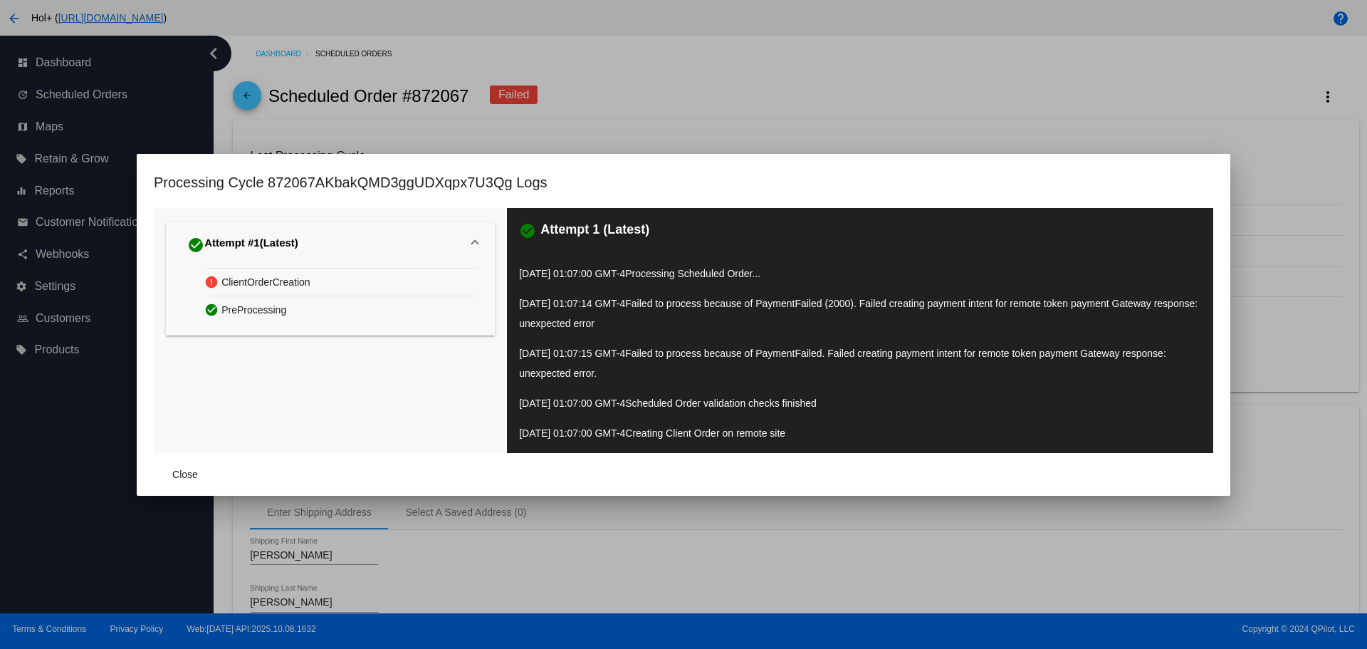
click at [803, 180] on div "Processing Cycle 872067AKbakQMD3ggUDXqpx7U3Qg Logs" at bounding box center [683, 189] width 1059 height 37
drag, startPoint x: 184, startPoint y: 472, endPoint x: 265, endPoint y: 480, distance: 80.8
click at [184, 471] on span "Close" at bounding box center [185, 474] width 26 height 11
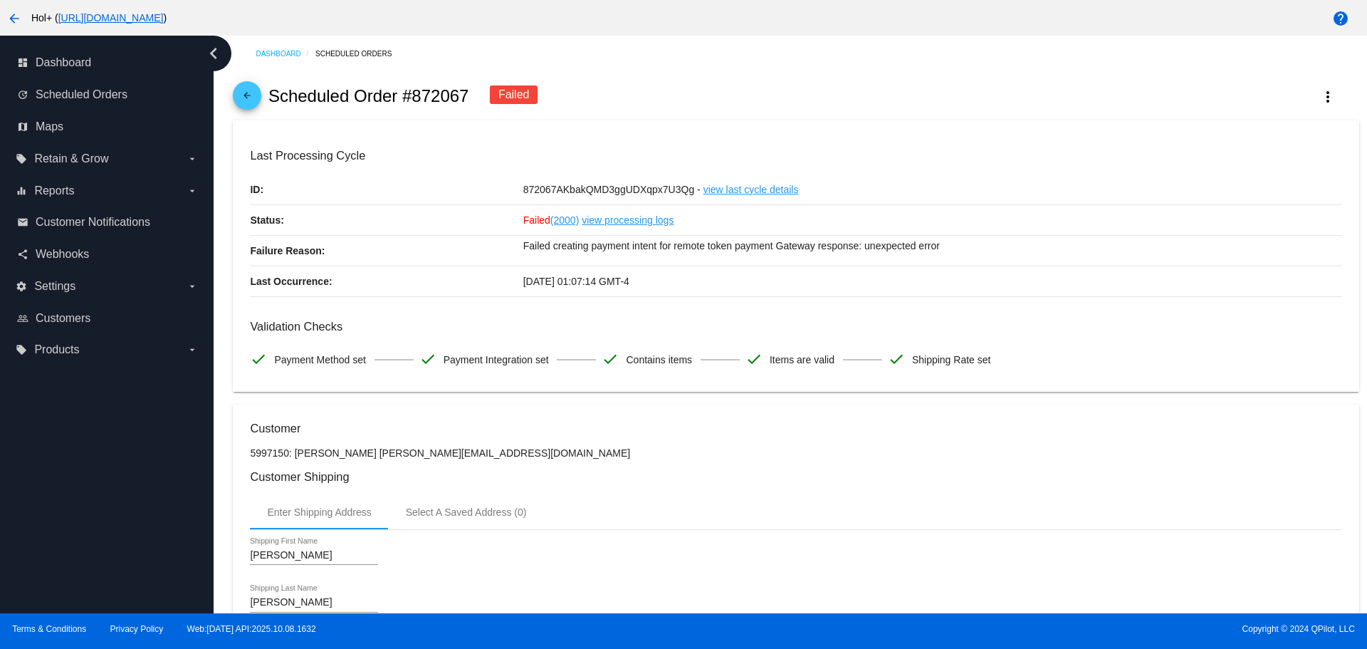
click at [251, 105] on mat-icon "arrow_back" at bounding box center [247, 98] width 17 height 17
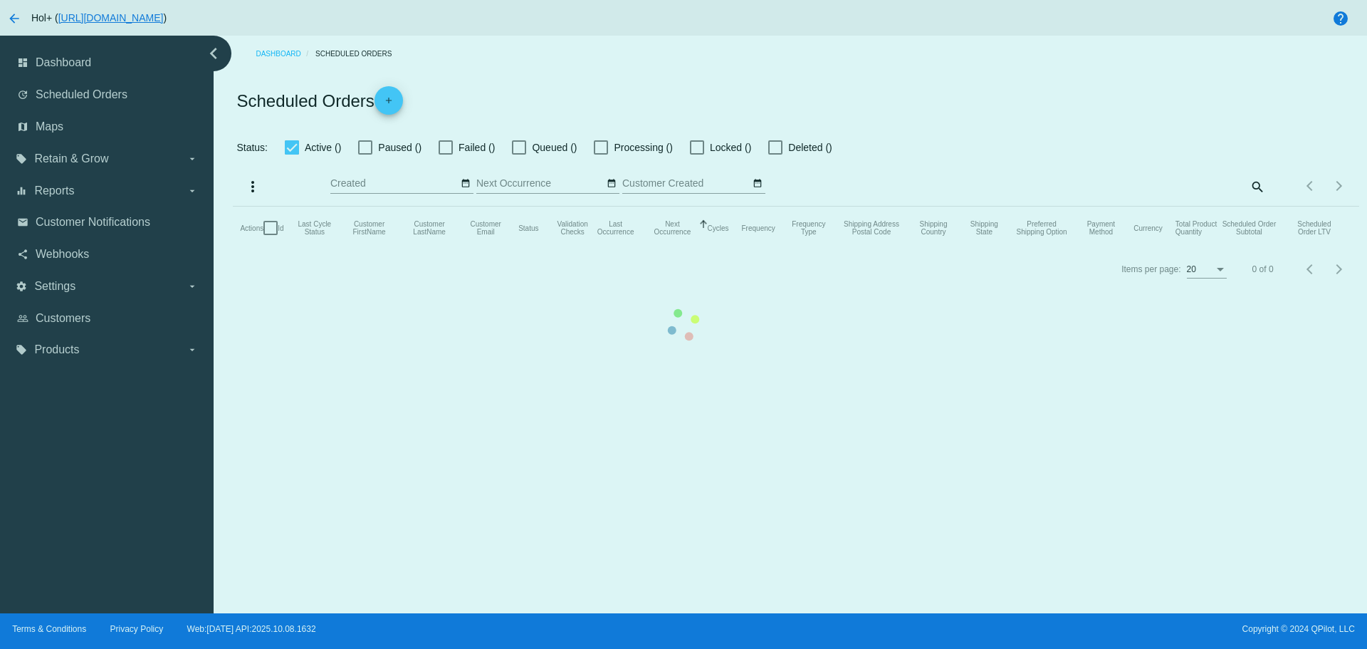
checkbox input "false"
checkbox input "true"
type input "[DATE] - [DATE]"
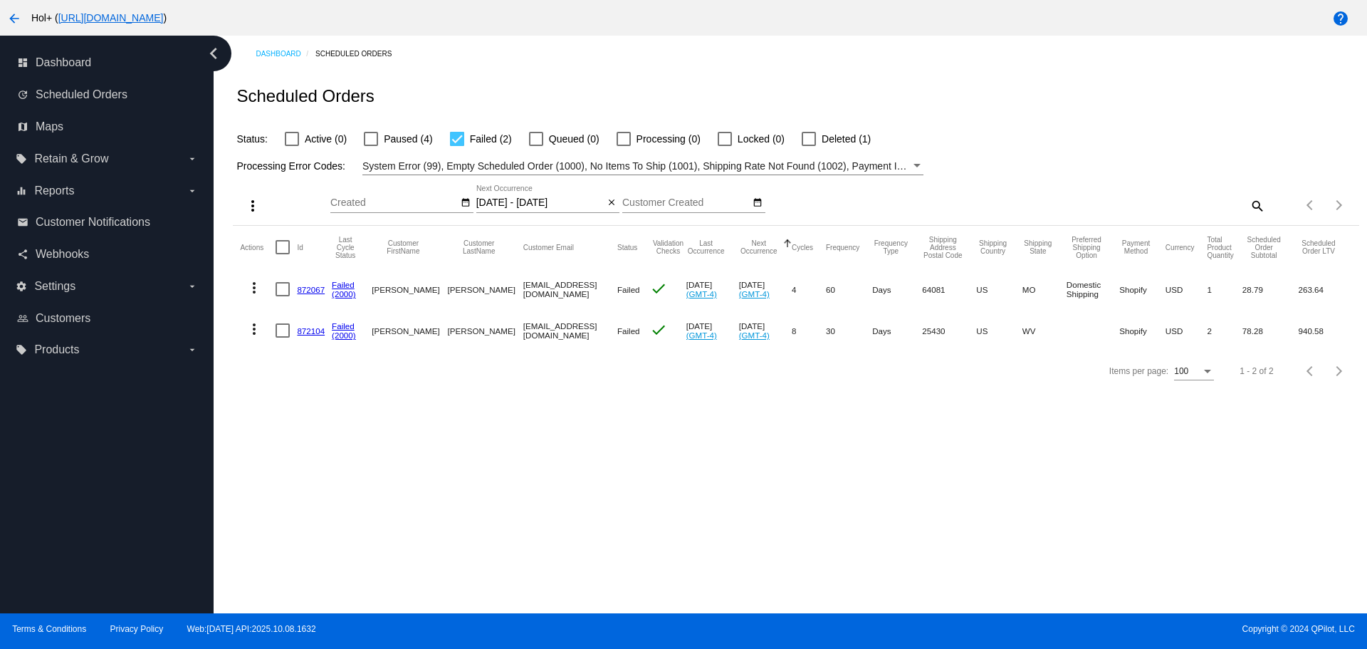
click at [1199, 97] on div "Scheduled Orders" at bounding box center [796, 96] width 1126 height 48
click at [878, 92] on div "Scheduled Orders" at bounding box center [796, 96] width 1126 height 48
click at [874, 91] on div "Scheduled Orders" at bounding box center [796, 96] width 1126 height 48
click at [369, 142] on div at bounding box center [371, 139] width 14 height 14
click at [370, 146] on input "Paused (4)" at bounding box center [370, 146] width 1 height 1
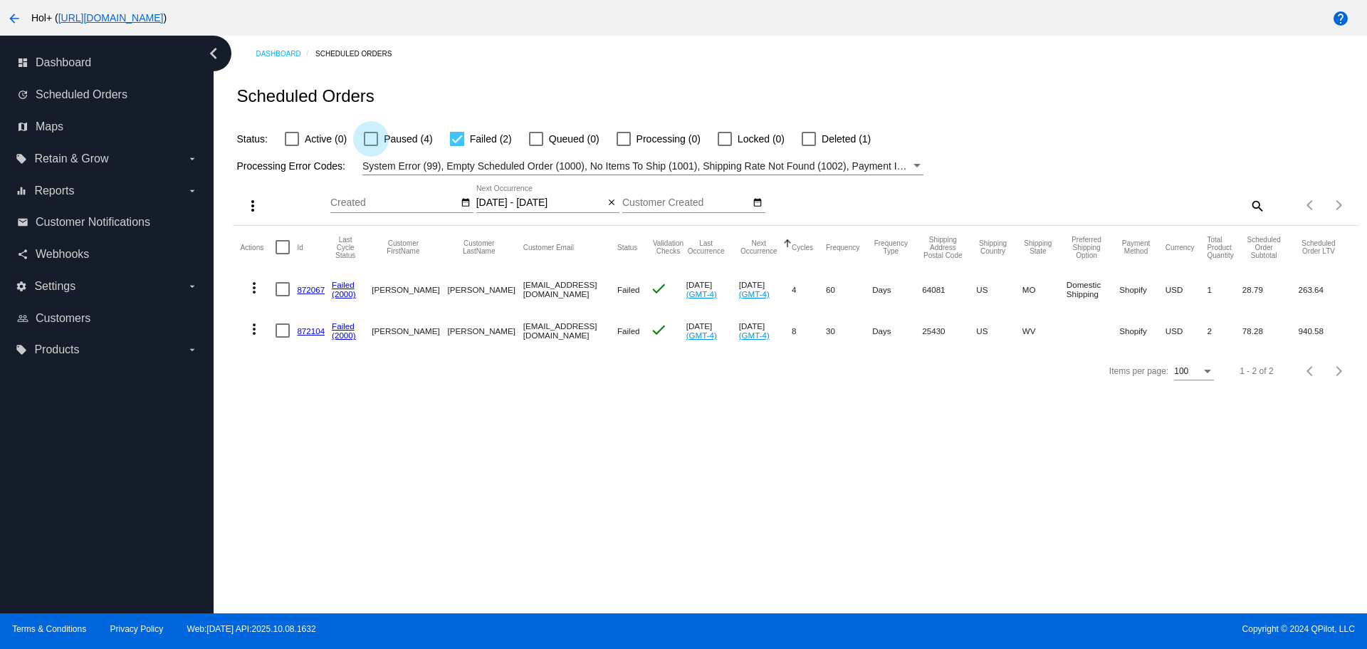
checkbox input "true"
click at [807, 143] on div at bounding box center [809, 139] width 14 height 14
click at [808, 146] on input "Deleted (1)" at bounding box center [808, 146] width 1 height 1
checkbox input "true"
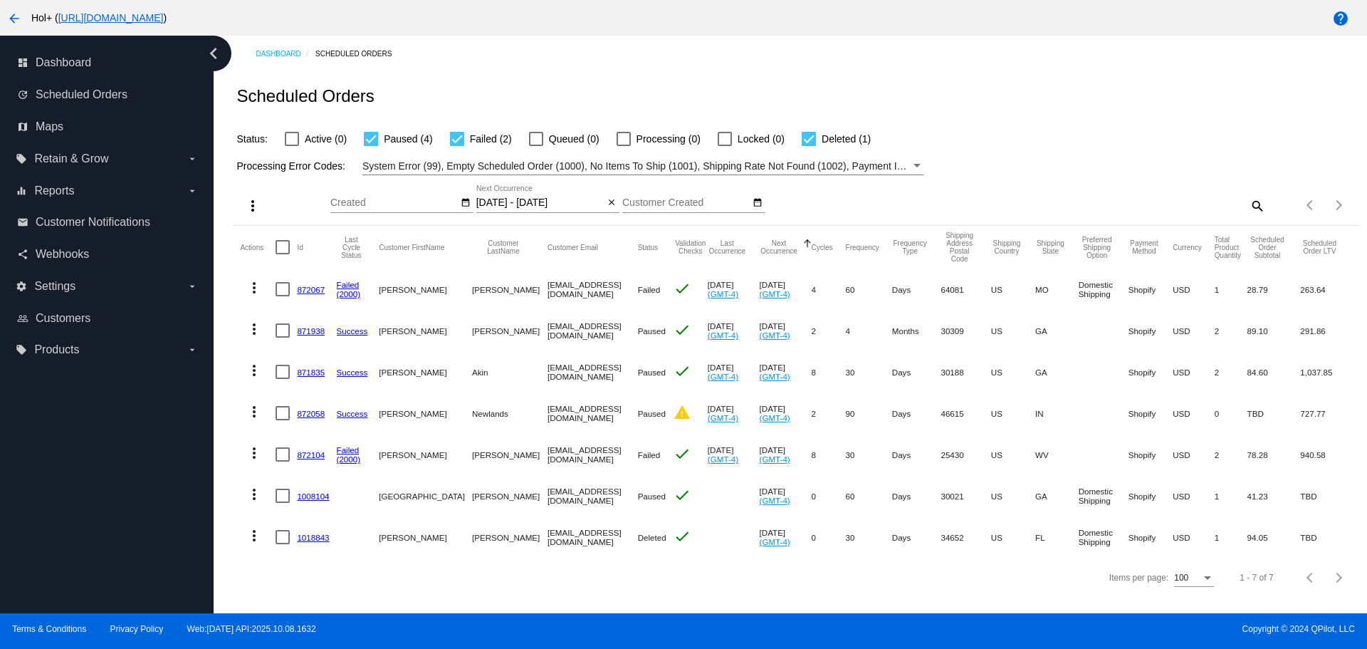
click at [10, 22] on mat-icon "arrow_back" at bounding box center [14, 18] width 17 height 17
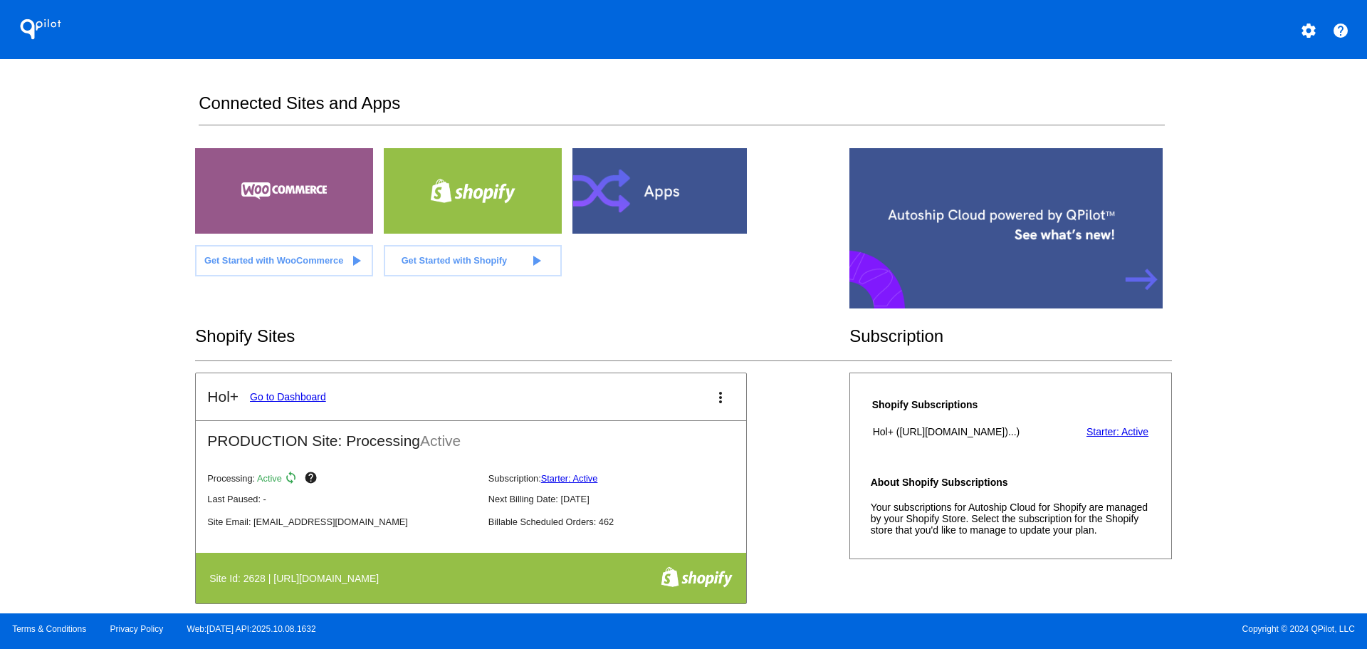
click at [296, 396] on link "Go to Dashboard" at bounding box center [288, 396] width 76 height 11
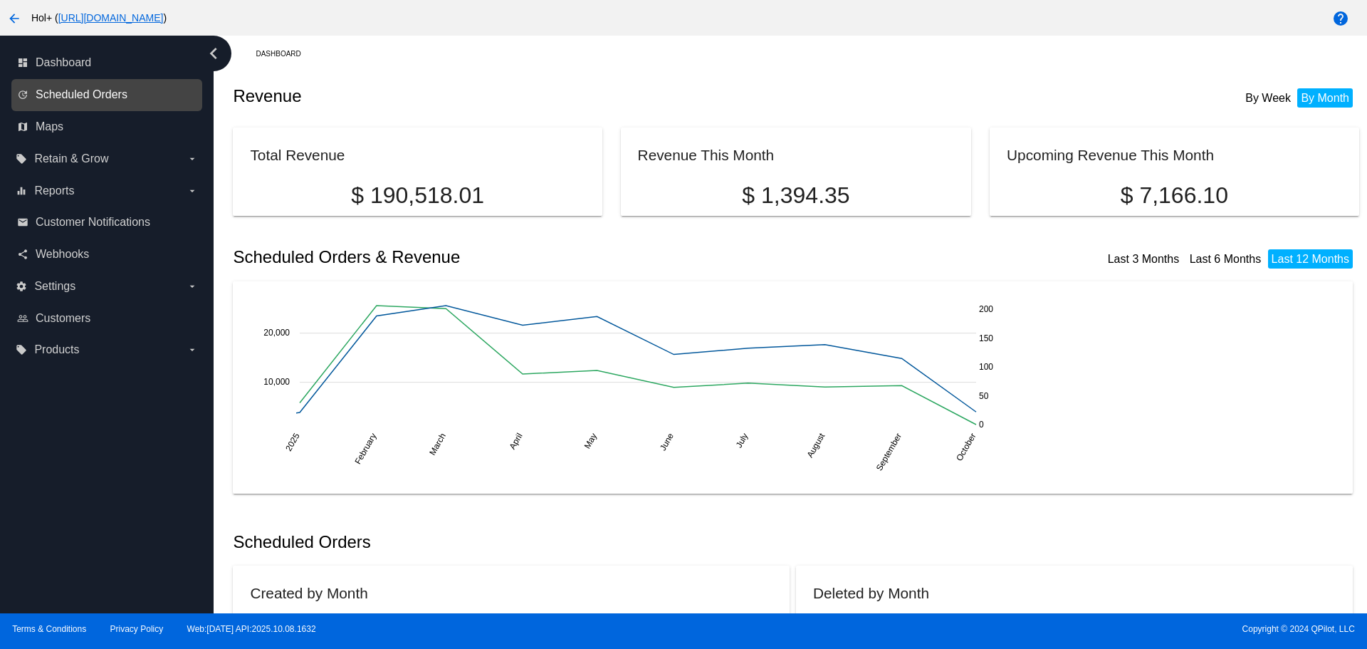
click at [75, 99] on span "Scheduled Orders" at bounding box center [82, 94] width 92 height 13
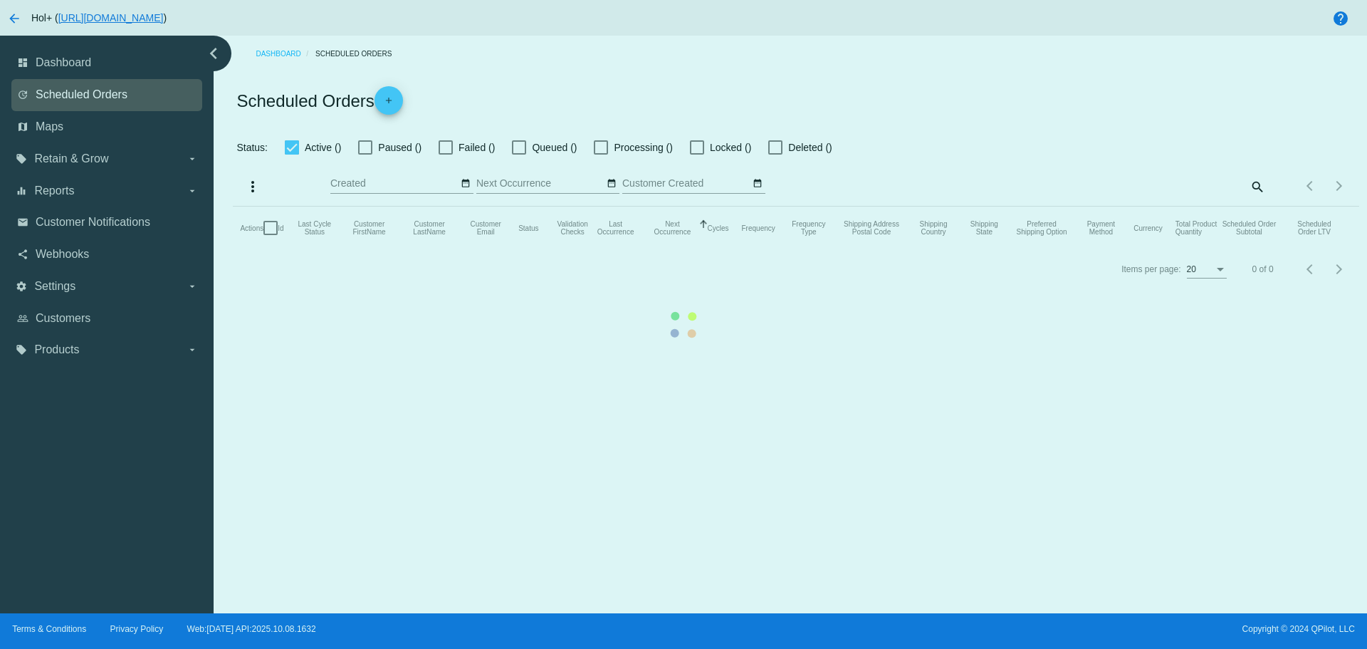
checkbox input "false"
checkbox input "true"
type input "[DATE] - [DATE]"
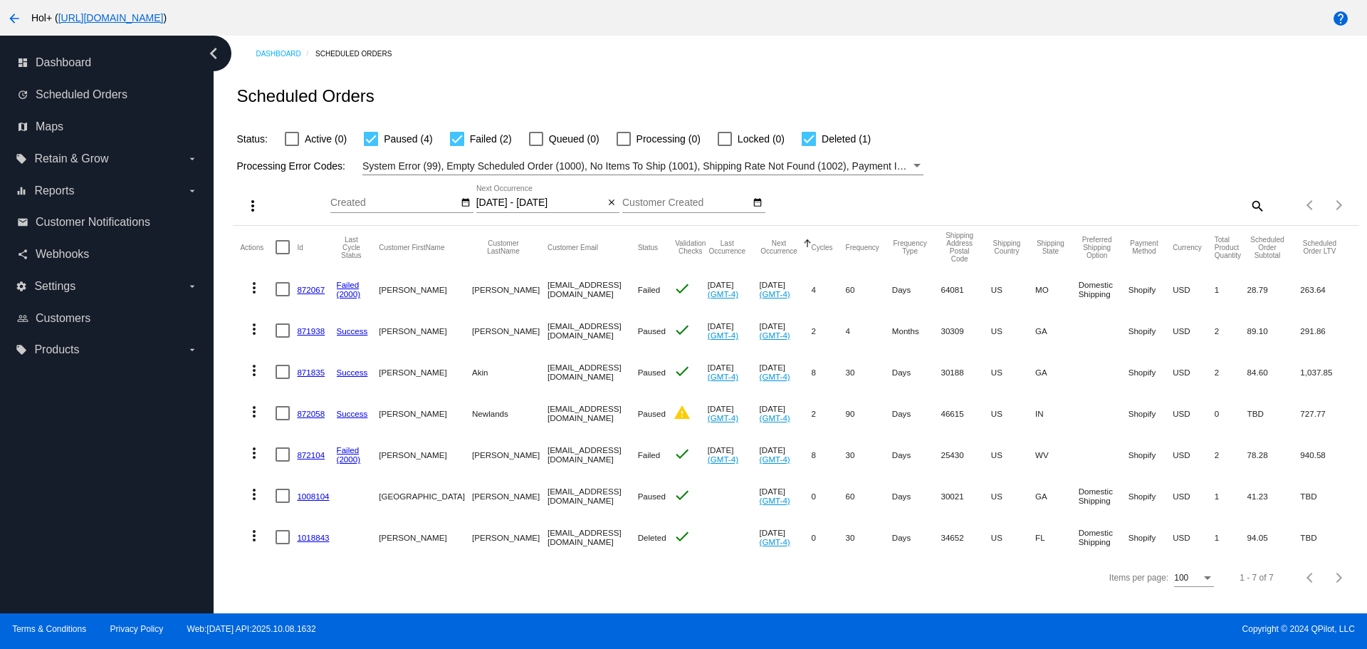
click at [1107, 108] on div "Scheduled Orders" at bounding box center [796, 96] width 1126 height 48
click at [1098, 103] on div "Scheduled Orders" at bounding box center [796, 96] width 1126 height 48
click at [629, 51] on div "Dashboard Scheduled Orders" at bounding box center [807, 54] width 1103 height 22
drag, startPoint x: 630, startPoint y: 51, endPoint x: 623, endPoint y: 52, distance: 7.2
click at [629, 51] on div "Dashboard Scheduled Orders" at bounding box center [807, 54] width 1103 height 22
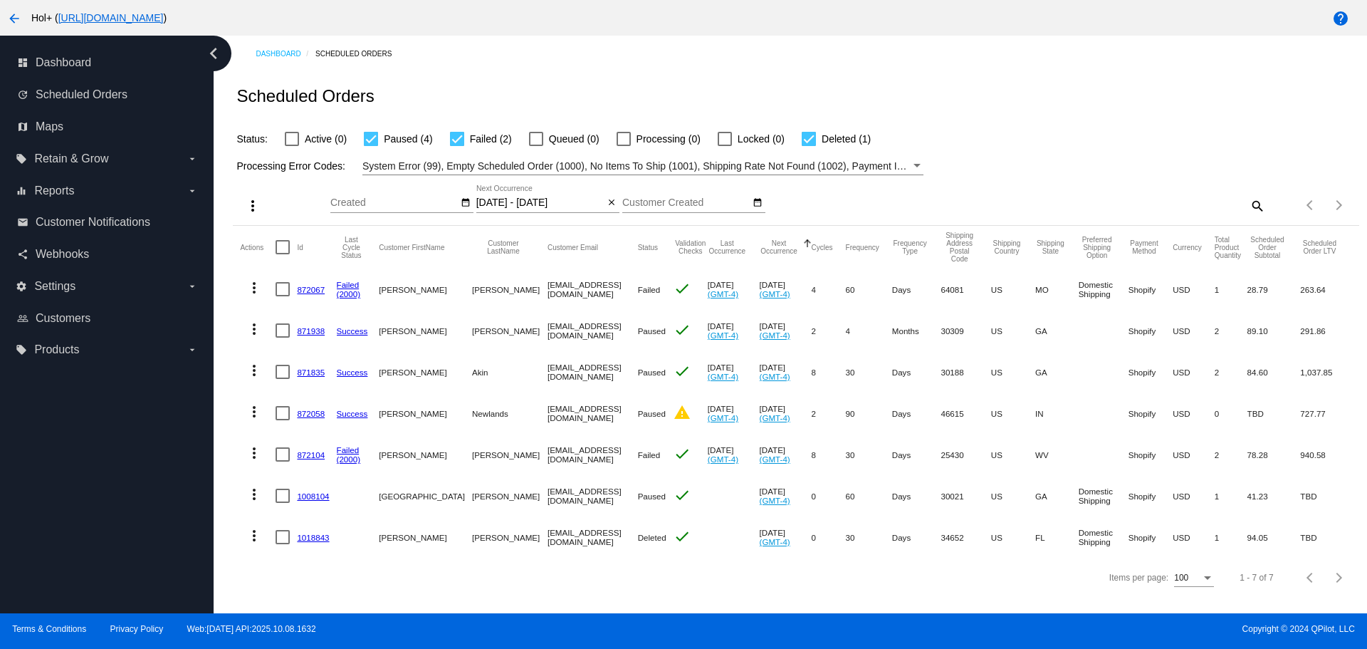
click at [987, 117] on div "Scheduled Orders" at bounding box center [796, 96] width 1126 height 48
drag, startPoint x: 987, startPoint y: 117, endPoint x: 872, endPoint y: 98, distance: 116.9
click at [912, 108] on div "Scheduled Orders" at bounding box center [796, 96] width 1126 height 48
